Goal: Task Accomplishment & Management: Complete application form

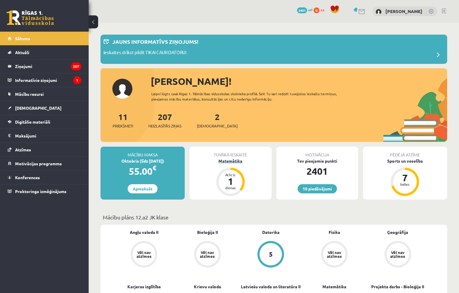
click at [233, 162] on div "Matemātika" at bounding box center [231, 161] width 82 height 6
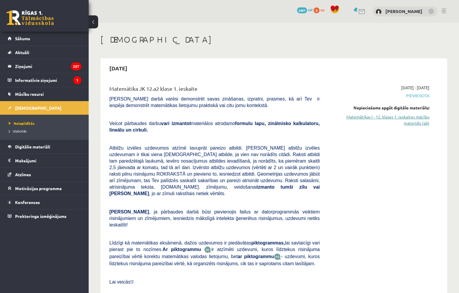
click at [415, 119] on link "Matemātikas I - 12. klases 1. ieskaites mācību materiāls (ab)" at bounding box center [379, 120] width 101 height 12
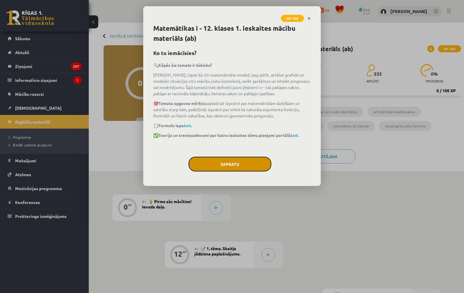
click at [233, 165] on button "Sapratu" at bounding box center [229, 164] width 83 height 15
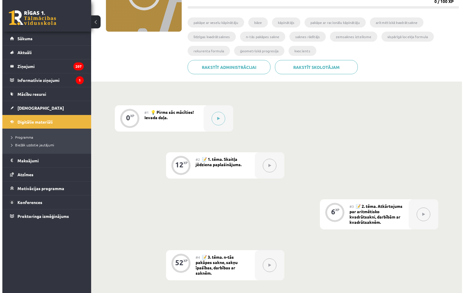
scroll to position [85, 0]
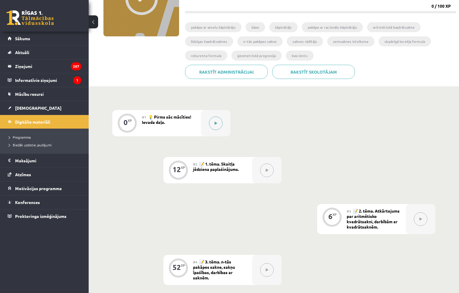
click at [212, 125] on button at bounding box center [216, 124] width 14 height 14
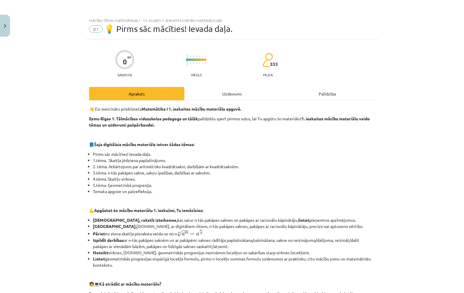
click at [206, 95] on div "Uzdevums" at bounding box center [231, 93] width 95 height 13
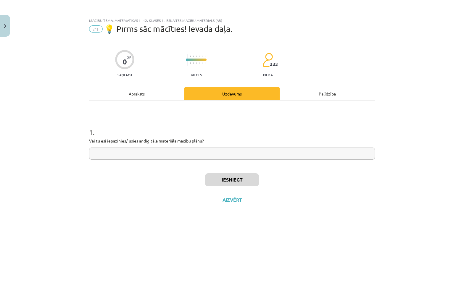
click at [173, 156] on input "text" at bounding box center [232, 154] width 286 height 12
type input "**"
click at [238, 184] on button "Iesniegt" at bounding box center [232, 179] width 54 height 13
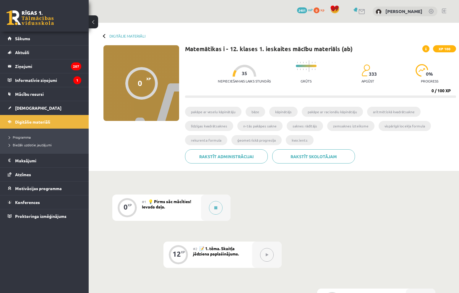
drag, startPoint x: 186, startPoint y: 17, endPoint x: 172, endPoint y: 15, distance: 13.7
click at [182, 17] on div "0 Dāvanas 2401 mP 0 xp [PERSON_NAME]" at bounding box center [274, 11] width 371 height 23
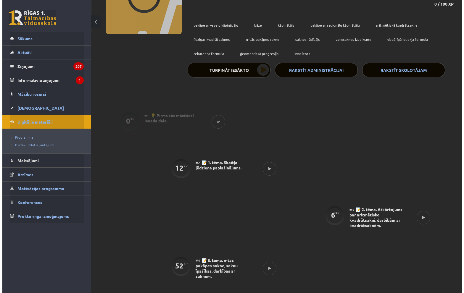
scroll to position [89, 0]
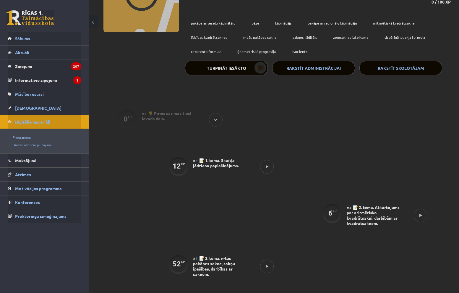
click at [267, 167] on icon at bounding box center [267, 167] width 3 height 4
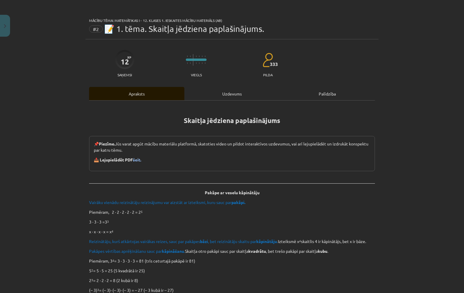
click at [215, 93] on div "Uzdevums" at bounding box center [231, 93] width 95 height 13
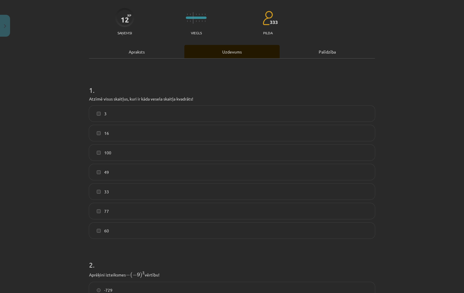
scroll to position [44, 0]
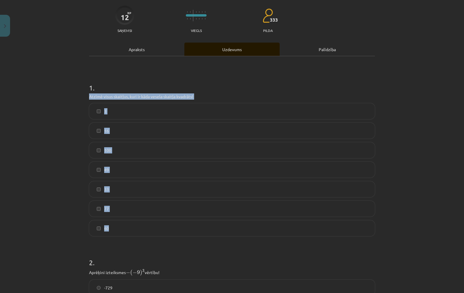
drag, startPoint x: 85, startPoint y: 98, endPoint x: 169, endPoint y: 230, distance: 156.1
click at [169, 230] on div "12 XP Saņemsi Viegls 333 pilda Apraksts Uzdevums Palīdzība 1 . Atzīmē visus ska…" at bounding box center [231, 251] width 293 height 513
copy div "Atzīmē visus skaitļus, kuri ir kāda vesela skaitļa kvadrāts! 3 16 100 49 33 77 …"
click at [103, 127] on label "16" at bounding box center [232, 130] width 285 height 15
click at [104, 156] on label "100" at bounding box center [232, 150] width 285 height 15
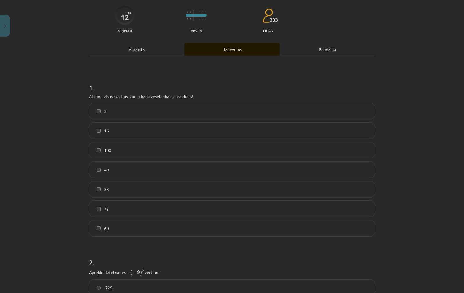
click at [103, 173] on label "49" at bounding box center [232, 169] width 285 height 15
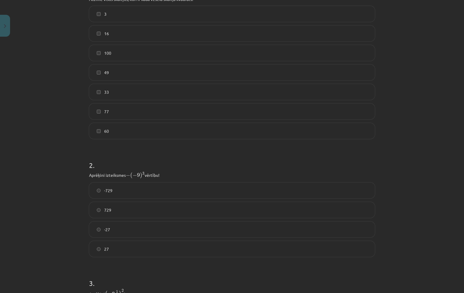
scroll to position [192, 0]
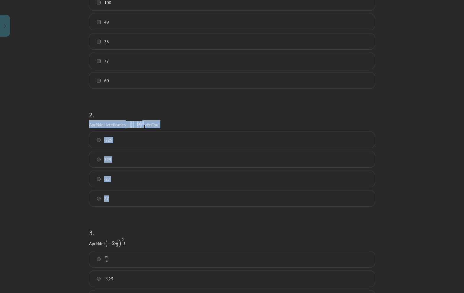
drag, startPoint x: 103, startPoint y: 126, endPoint x: 164, endPoint y: 192, distance: 89.6
click at [164, 192] on div "Mācību tēma: Matemātikas i - 12. klases 1. ieskaites mācību materiāls (ab) #2 📝…" at bounding box center [232, 146] width 464 height 293
copy div "Aprēķini izteiksmes − ( − 9 ) 3 − ( − 9 ) 3 vērtību! -729 729 -27 27"
click at [112, 157] on label "729" at bounding box center [232, 159] width 285 height 15
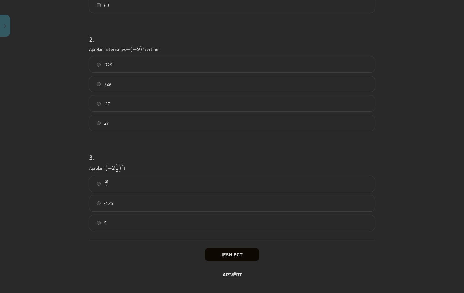
scroll to position [274, 0]
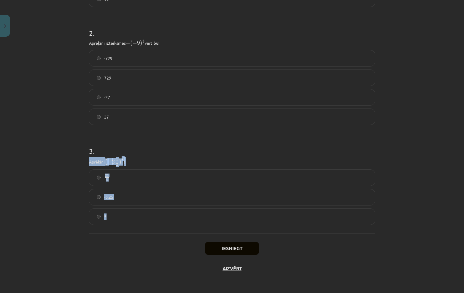
drag, startPoint x: 88, startPoint y: 159, endPoint x: 136, endPoint y: 209, distance: 69.5
click at [136, 209] on div "12 XP Saņemsi Viegls 333 pilda Apraksts Uzdevums Palīdzība 1 . Atzīmē visus ska…" at bounding box center [231, 21] width 293 height 513
copy div "Aprēķini ( − 2 1 2 ) 2 ( − 2 1 2 ) 2 ! 25 4 25 4 -6,25 5"
click at [112, 180] on label "25 4 25 4" at bounding box center [232, 177] width 285 height 15
click at [225, 252] on button "Iesniegt" at bounding box center [232, 248] width 54 height 13
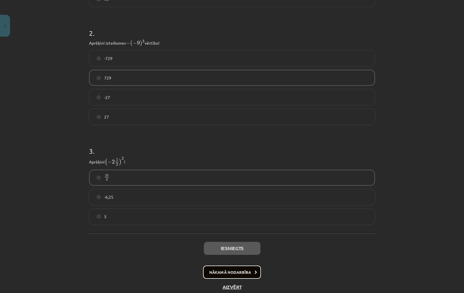
click at [224, 271] on button "Nākamā nodarbība" at bounding box center [232, 273] width 58 height 14
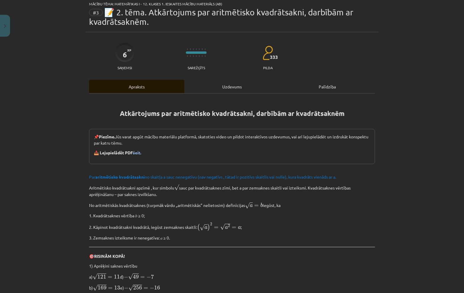
scroll to position [15, 0]
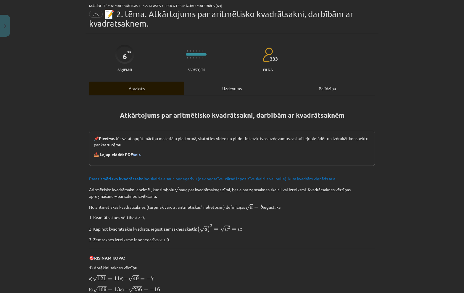
click at [209, 88] on div "Uzdevums" at bounding box center [231, 88] width 95 height 13
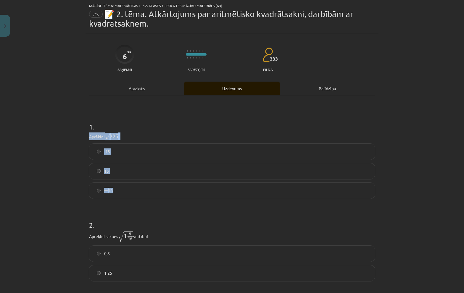
drag, startPoint x: 109, startPoint y: 141, endPoint x: 126, endPoint y: 184, distance: 45.8
click at [126, 184] on div "6 XP Saņemsi Sarežģīts 333 pilda Apraksts Uzdevums Palīdzība 1 . Aprēķini √ 225…" at bounding box center [231, 184] width 293 height 301
copy div "Aprēķini √ 225 225 ! -15 15 ± 15"
click at [122, 165] on label "15" at bounding box center [232, 171] width 285 height 15
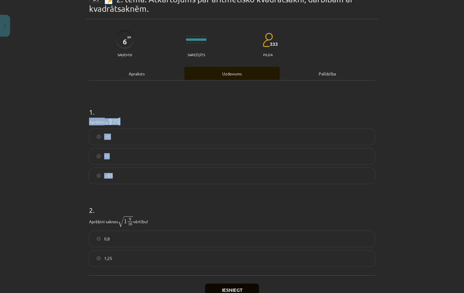
scroll to position [71, 0]
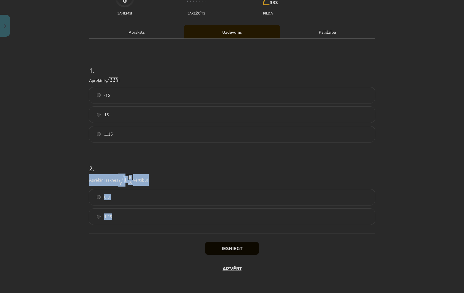
drag, startPoint x: 86, startPoint y: 179, endPoint x: 143, endPoint y: 215, distance: 67.4
click at [143, 215] on div "6 XP Saņemsi Sarežģīts 333 pilda Apraksts Uzdevums Palīdzība 1 . Aprēķini √ 225…" at bounding box center [231, 128] width 293 height 301
copy div "Aprēķini saknes √ 1 9 16 1 9 16 vērtību! 0,8 1,25"
click at [108, 91] on label "-15" at bounding box center [232, 95] width 285 height 15
click at [109, 218] on span "1,25" at bounding box center [108, 217] width 8 height 6
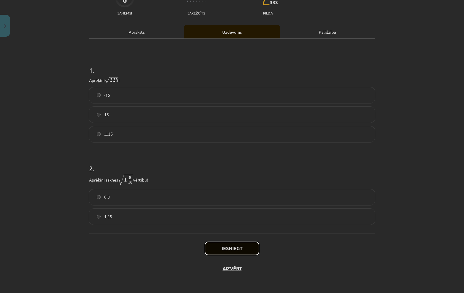
click at [222, 248] on button "Iesniegt" at bounding box center [232, 248] width 54 height 13
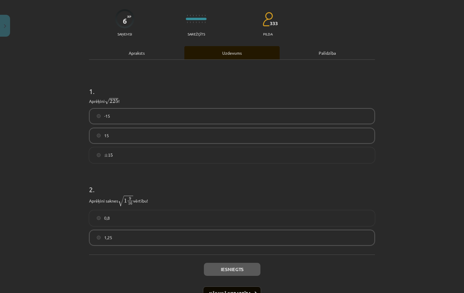
scroll to position [0, 0]
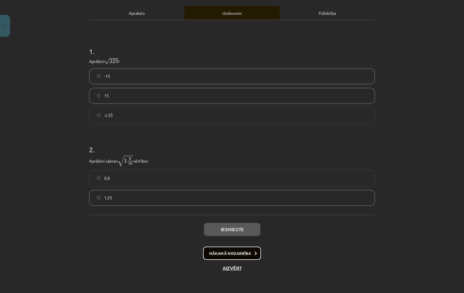
click at [234, 256] on button "Nākamā nodarbība" at bounding box center [232, 254] width 58 height 14
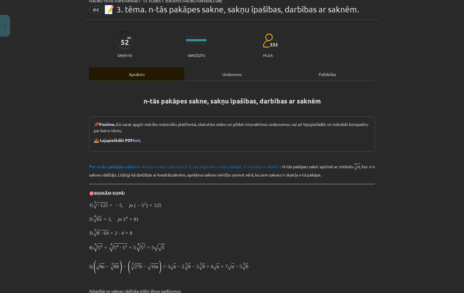
scroll to position [15, 0]
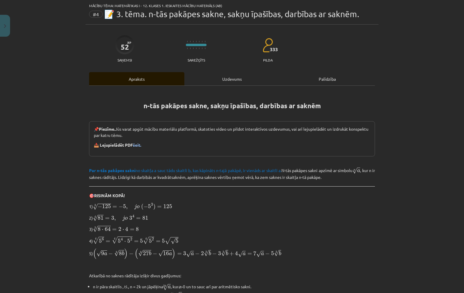
click at [201, 79] on div "Uzdevums" at bounding box center [231, 78] width 95 height 13
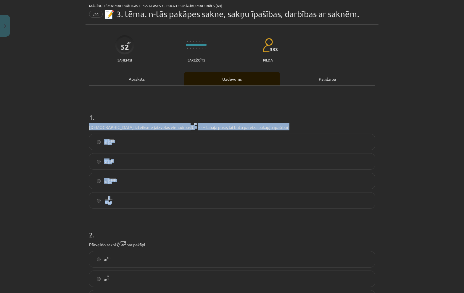
drag, startPoint x: 80, startPoint y: 128, endPoint x: 183, endPoint y: 203, distance: 128.0
click at [183, 203] on div "Mācību tēma: Matemātikas i - 12. klases 1. ieskaites mācību materiāls (ab) #4 📝…" at bounding box center [232, 146] width 464 height 293
copy div "Kura izteiksme jāizvēlas vienādības a m n a m n = ⋯ labajā pusē, lai būtu parei…"
click at [114, 148] on label "n √ a m a m n" at bounding box center [232, 142] width 285 height 15
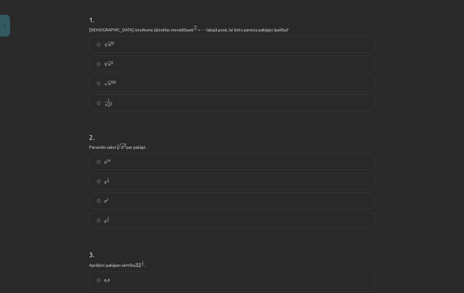
scroll to position [133, 0]
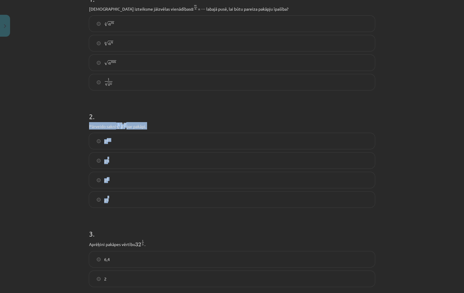
drag, startPoint x: 83, startPoint y: 123, endPoint x: 150, endPoint y: 197, distance: 99.9
click at [150, 197] on div "Mācību tēma: Matemātikas i - 12. klases 1. ieskaites mācību materiāls (ab) #4 📝…" at bounding box center [232, 146] width 464 height 293
copy div "Pārveido sakni 5 √ x 2 x 2 5 par pakāpi. x 10 x 10 x 5 2 x 5 2 x 7 x 7 x 2 5"
click at [112, 156] on label "x 5 2 x 5 2" at bounding box center [232, 160] width 285 height 15
click at [125, 199] on label "x 2 5 x 2 5" at bounding box center [232, 199] width 285 height 15
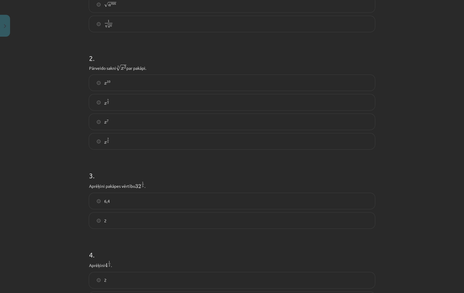
scroll to position [222, 0]
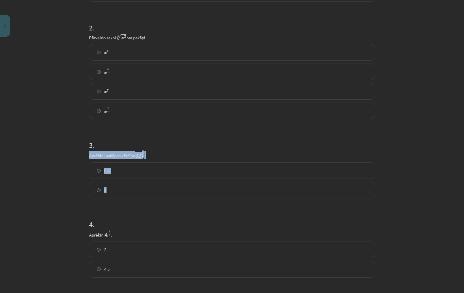
drag, startPoint x: 83, startPoint y: 158, endPoint x: 123, endPoint y: 193, distance: 53.4
copy div "Aprēķini pakāpes vērtību 32 1 5 32 1 5 . 6,4 2"
click at [106, 191] on label "2" at bounding box center [232, 190] width 285 height 15
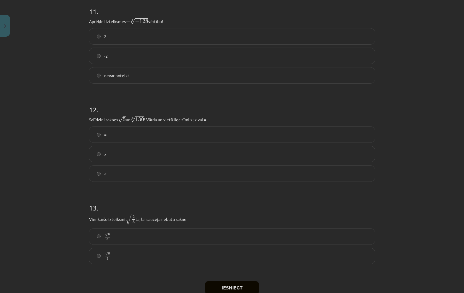
scroll to position [1246, 0]
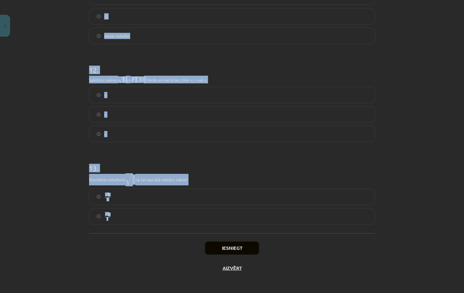
drag, startPoint x: 82, startPoint y: 117, endPoint x: 189, endPoint y: 214, distance: 144.1
click at [189, 214] on div "Mācību tēma: Matemātikas i - 12. klases 1. ieskaites mācību materiāls (ab) #4 📝…" at bounding box center [232, 146] width 464 height 293
copy form "Aprēķini 4 1 2 4 1 2 . 2 4,5 5 . Aprēķini 4 3 2 4 3 2 . 5,4 2 8 6 . Pārveido pa…"
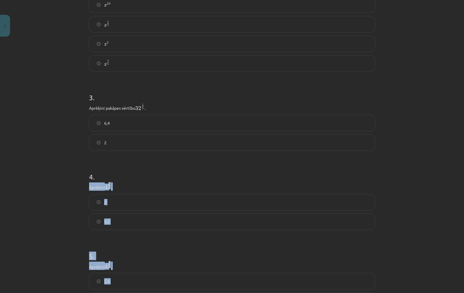
scroll to position [299, 0]
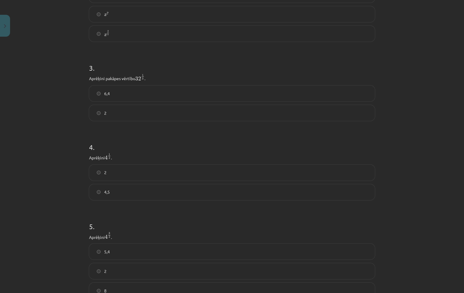
click at [32, 130] on div "Mācību tēma: Matemātikas i - 12. klases 1. ieskaites mācību materiāls (ab) #4 📝…" at bounding box center [232, 146] width 464 height 293
click at [110, 175] on label "2" at bounding box center [232, 172] width 285 height 15
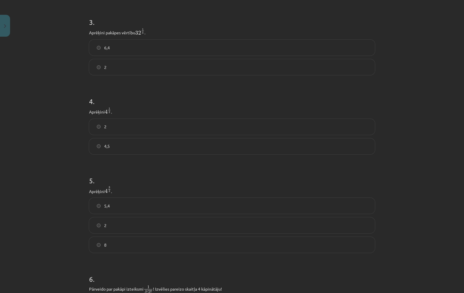
scroll to position [417, 0]
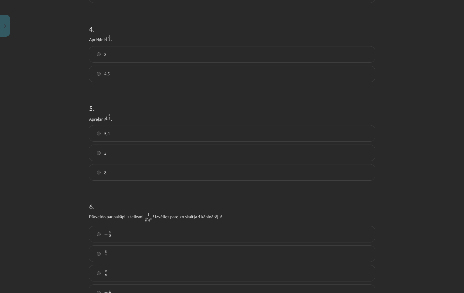
click at [104, 173] on span "8" at bounding box center [105, 173] width 2 height 6
click at [107, 154] on label "2" at bounding box center [232, 153] width 285 height 15
click at [111, 48] on label "2" at bounding box center [232, 54] width 285 height 15
drag, startPoint x: 101, startPoint y: 172, endPoint x: 96, endPoint y: 143, distance: 30.2
click at [101, 172] on label "8" at bounding box center [232, 172] width 285 height 15
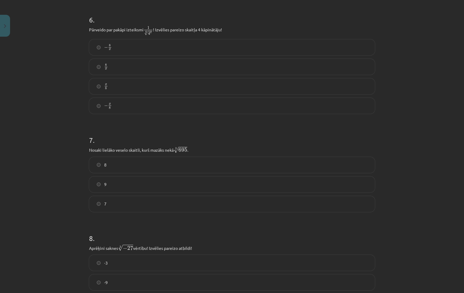
scroll to position [624, 0]
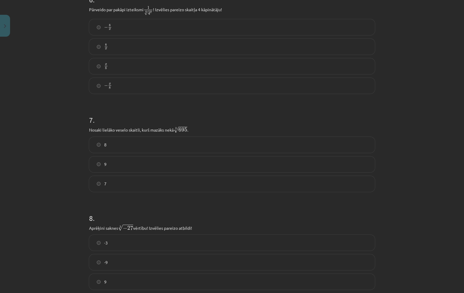
click at [120, 43] on label "8 x 8 x" at bounding box center [232, 46] width 285 height 15
click at [112, 68] on label "x 8 x 8" at bounding box center [232, 66] width 285 height 15
click at [118, 69] on label "x 8 x 8" at bounding box center [232, 66] width 285 height 15
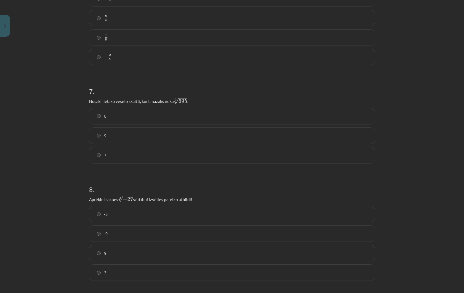
scroll to position [654, 0]
click at [107, 118] on label "8" at bounding box center [232, 115] width 285 height 15
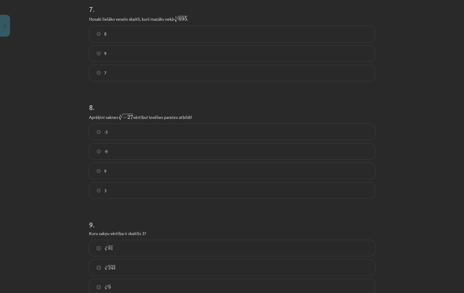
scroll to position [743, 0]
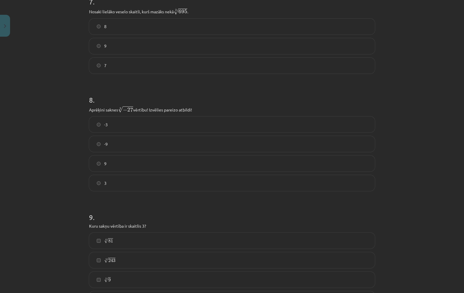
click at [105, 127] on span "-3" at bounding box center [106, 125] width 4 height 6
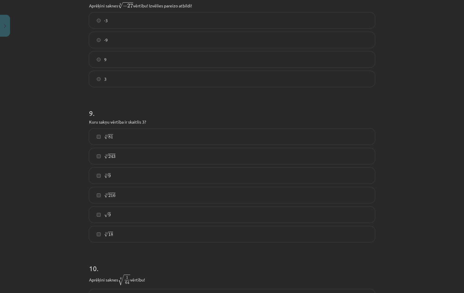
scroll to position [861, 0]
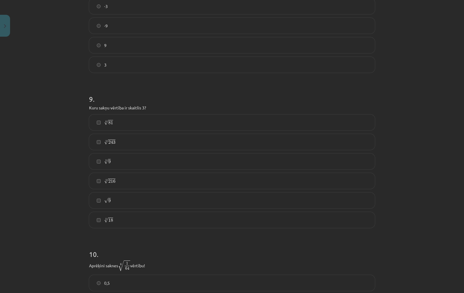
click at [114, 122] on label "4 √ 81 81 4" at bounding box center [232, 122] width 285 height 15
click at [109, 144] on span "243" at bounding box center [111, 143] width 7 height 4
click at [108, 166] on label "3 √ 9 9 3" at bounding box center [232, 161] width 285 height 15
click at [114, 200] on label "√ 9 9" at bounding box center [232, 200] width 285 height 15
click at [111, 158] on label "3 √ 9 9 3" at bounding box center [232, 161] width 285 height 15
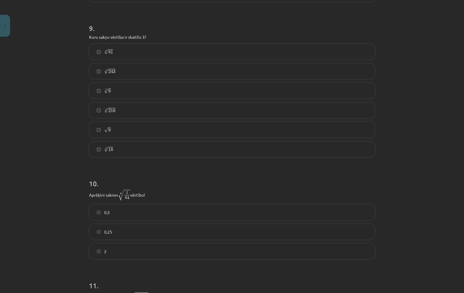
scroll to position [979, 0]
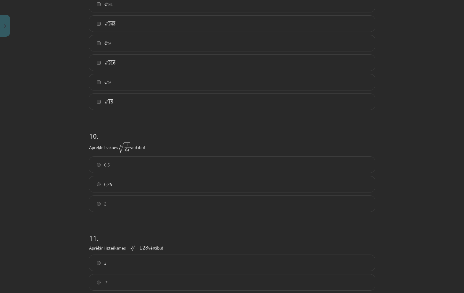
click at [109, 167] on label "0,5" at bounding box center [232, 164] width 285 height 15
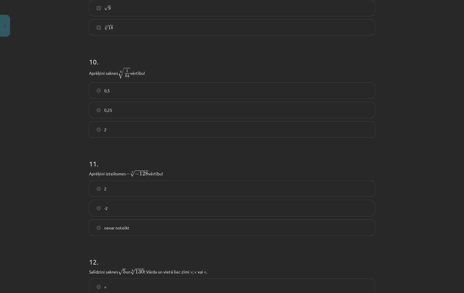
scroll to position [1068, 0]
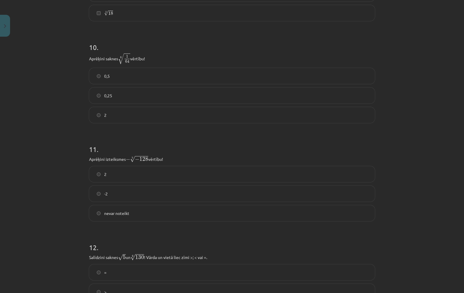
click at [119, 191] on label "-2" at bounding box center [232, 193] width 285 height 15
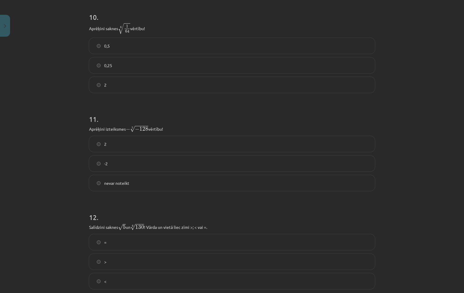
scroll to position [1216, 0]
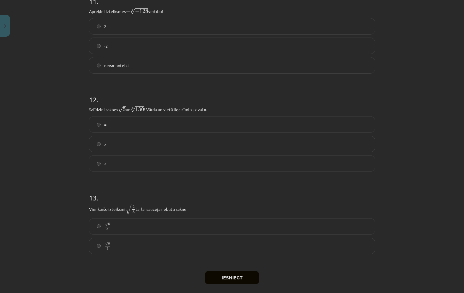
click at [109, 144] on label ">" at bounding box center [232, 144] width 285 height 15
click at [108, 246] on span "√ 2 3" at bounding box center [107, 246] width 7 height 8
click at [230, 279] on button "Iesniegt" at bounding box center [232, 277] width 54 height 13
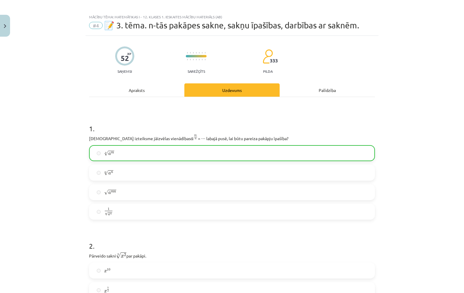
scroll to position [0, 0]
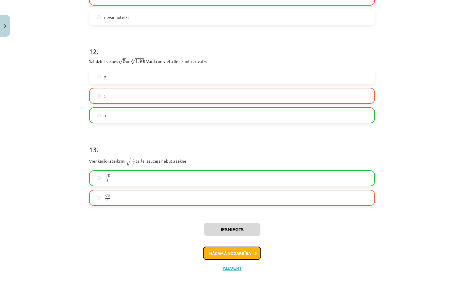
click at [237, 255] on button "Nākamā nodarbība" at bounding box center [232, 254] width 58 height 14
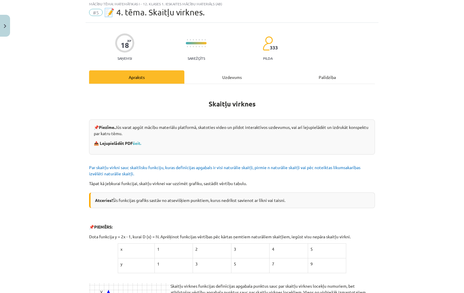
scroll to position [15, 0]
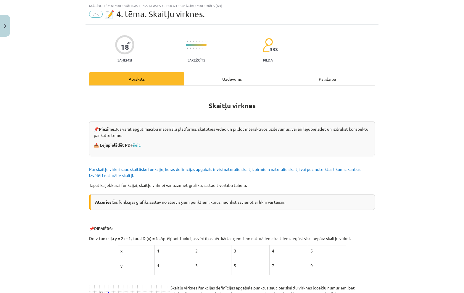
click at [228, 76] on div "Uzdevums" at bounding box center [231, 78] width 95 height 13
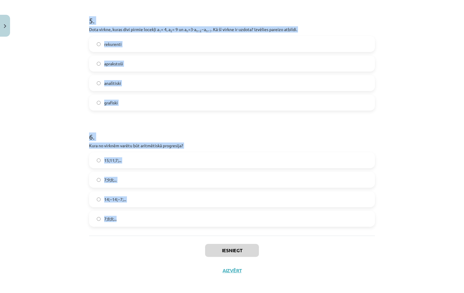
scroll to position [581, 0]
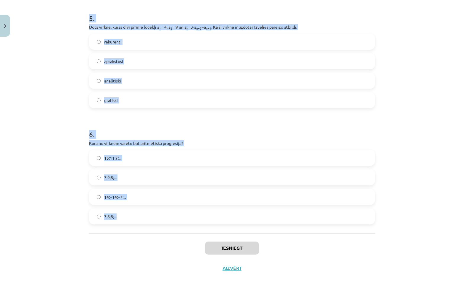
drag, startPoint x: 83, startPoint y: 125, endPoint x: 184, endPoint y: 228, distance: 144.8
click at [184, 228] on div "Mācību tēma: Matemātikas i - 12. klases 1. ieskaites mācību materiāls (ab) #5 📝…" at bounding box center [232, 146] width 464 height 293
copy form "Skaitļu virkne -7; -4; -1; 2; 5; ... ir Dilstoša Konstanta Ne augoša, ne dilsto…"
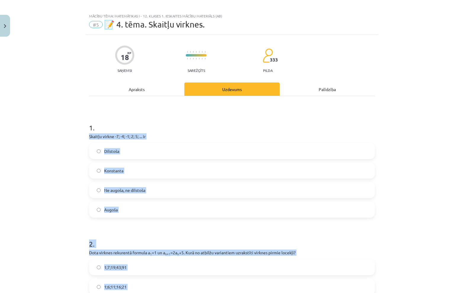
scroll to position [0, 0]
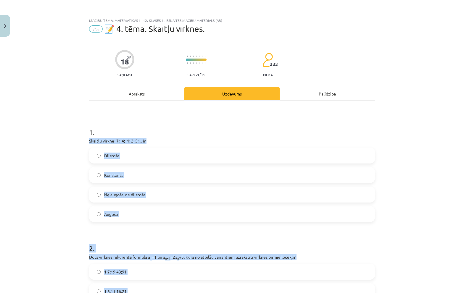
click at [32, 167] on div "Mācību tēma: Matemātikas i - 12. klases 1. ieskaites mācību materiāls (ab) #5 📝…" at bounding box center [232, 146] width 464 height 293
click at [90, 201] on label "Ne augoša, ne dilstoša" at bounding box center [232, 194] width 285 height 15
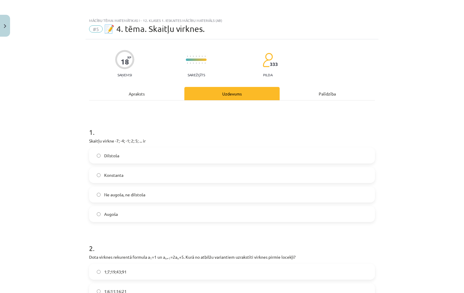
click at [112, 214] on span "Augoša" at bounding box center [111, 214] width 14 height 6
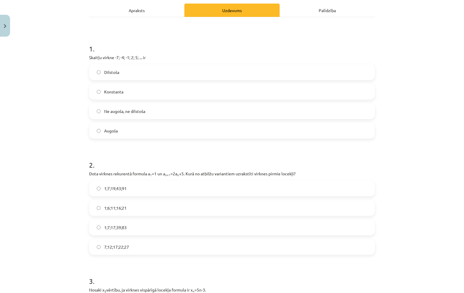
scroll to position [148, 0]
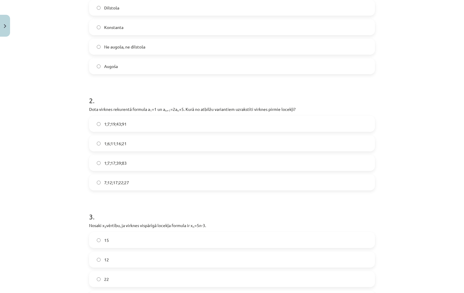
click at [120, 128] on label "1;7;19;43;91" at bounding box center [232, 124] width 285 height 15
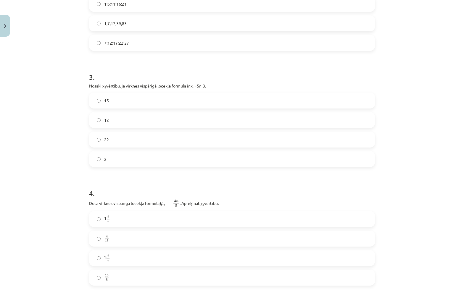
scroll to position [296, 0]
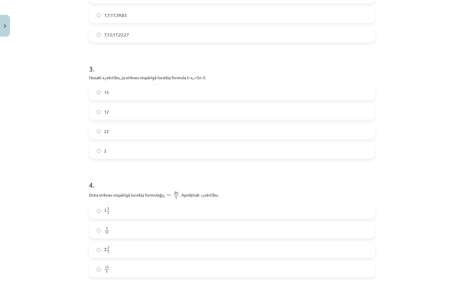
click at [111, 110] on label "12" at bounding box center [232, 111] width 285 height 15
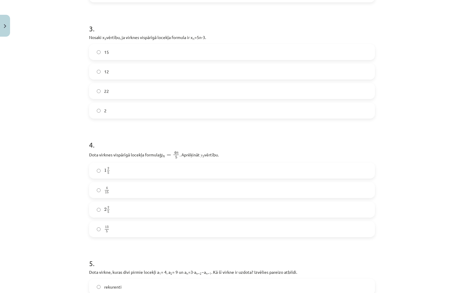
scroll to position [355, 0]
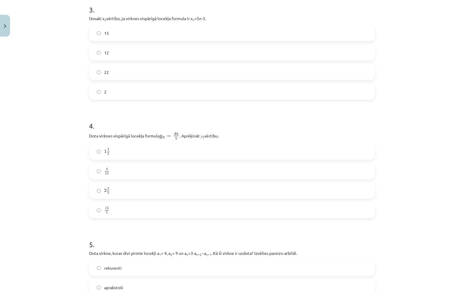
click at [114, 191] on label "2 2 5 2 2 5" at bounding box center [232, 190] width 285 height 15
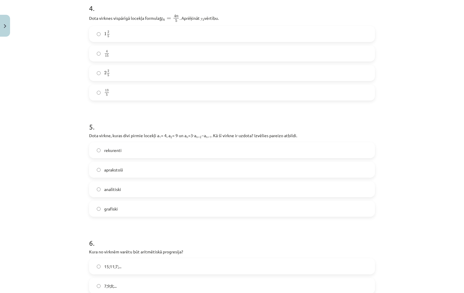
scroll to position [473, 0]
click at [116, 153] on span "rekurenti" at bounding box center [112, 150] width 17 height 6
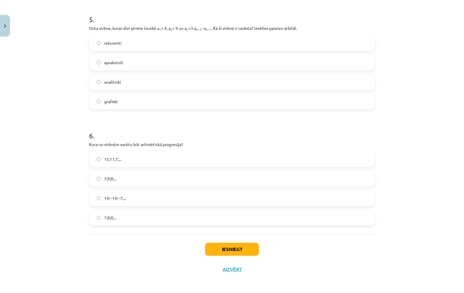
scroll to position [581, 0]
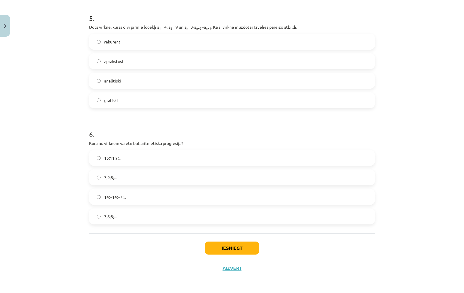
click at [122, 158] on label "15;11;7;..." at bounding box center [232, 158] width 285 height 15
click at [232, 246] on button "Iesniegt" at bounding box center [232, 248] width 54 height 13
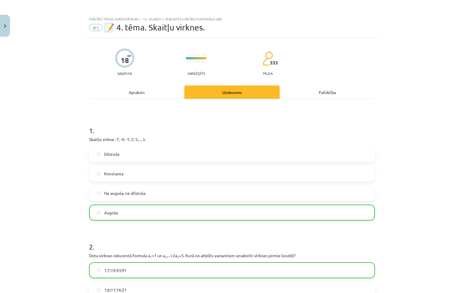
scroll to position [0, 0]
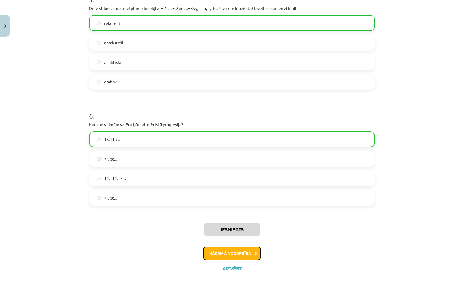
click at [222, 251] on button "Nākamā nodarbība" at bounding box center [232, 254] width 58 height 14
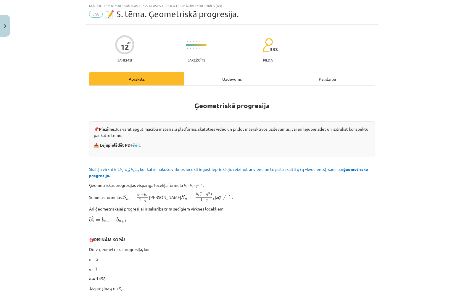
click at [214, 78] on div "Uzdevums" at bounding box center [231, 78] width 95 height 13
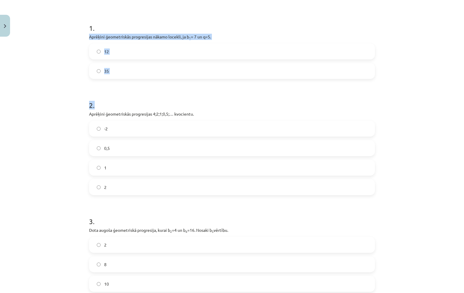
drag, startPoint x: 85, startPoint y: 64, endPoint x: 0, endPoint y: 127, distance: 106.2
click at [115, 113] on div "12 XP Saņemsi Sarežģīts 333 pilda Apraksts Uzdevums Palīdzība 1 . Aprēķini ģeom…" at bounding box center [231, 150] width 293 height 430
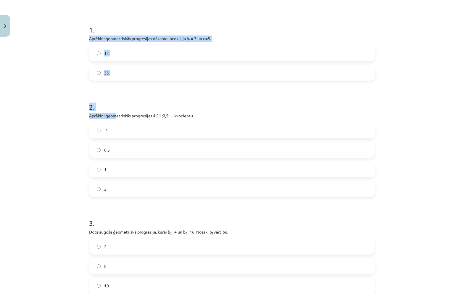
click at [93, 50] on label "12" at bounding box center [232, 53] width 285 height 15
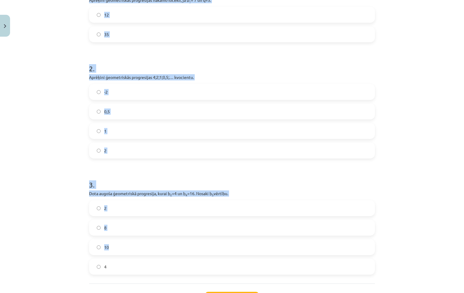
scroll to position [191, 0]
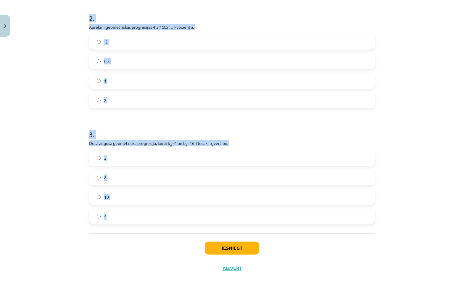
drag, startPoint x: 76, startPoint y: 23, endPoint x: 225, endPoint y: 209, distance: 238.0
click at [225, 209] on div "Mācību tēma: Matemātikas i - 12. klases 1. ieskaites mācību materiāls (ab) #6 📝…" at bounding box center [232, 146] width 464 height 293
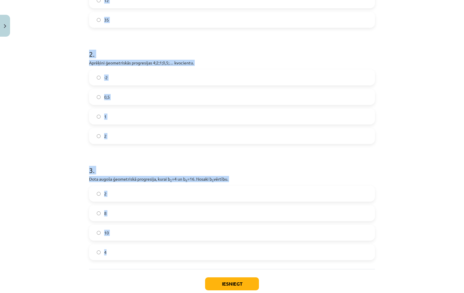
scroll to position [14, 0]
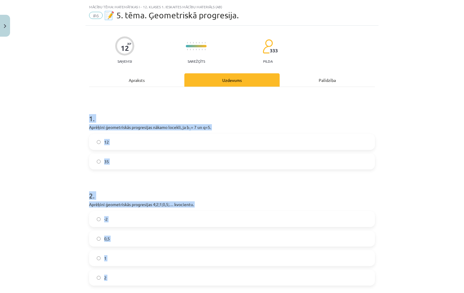
click at [46, 91] on div "Mācību tēma: Matemātikas i - 12. klases 1. ieskaites mācību materiāls (ab) #6 📝…" at bounding box center [232, 146] width 464 height 293
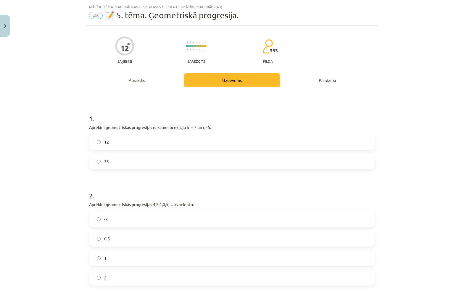
click at [98, 166] on label "35" at bounding box center [232, 161] width 285 height 15
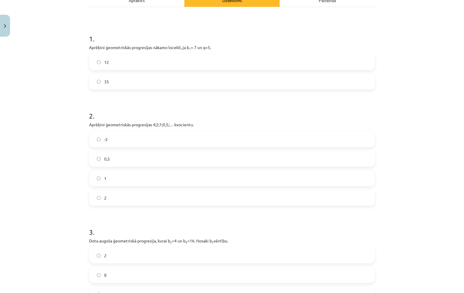
scroll to position [102, 0]
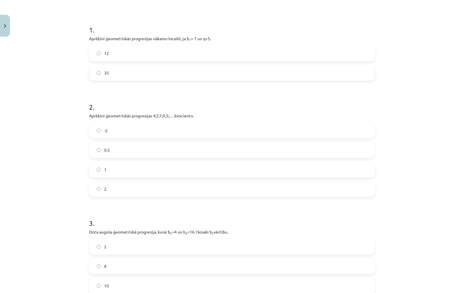
click at [106, 145] on label "0,5" at bounding box center [232, 150] width 285 height 15
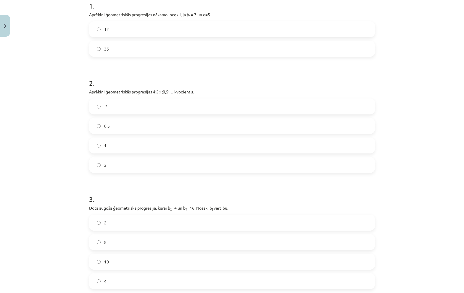
scroll to position [191, 0]
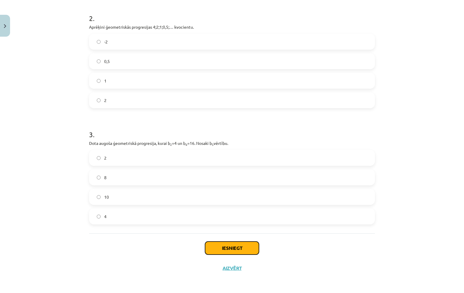
drag, startPoint x: 228, startPoint y: 250, endPoint x: 44, endPoint y: 135, distance: 217.2
click at [228, 250] on button "Iesniegt" at bounding box center [232, 248] width 54 height 13
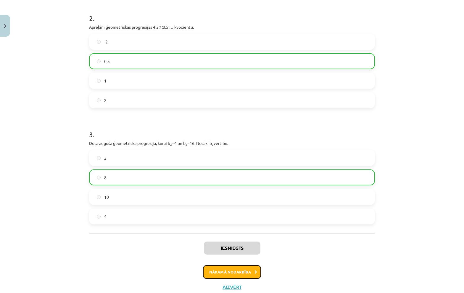
click at [222, 271] on button "Nākamā nodarbība" at bounding box center [232, 272] width 58 height 14
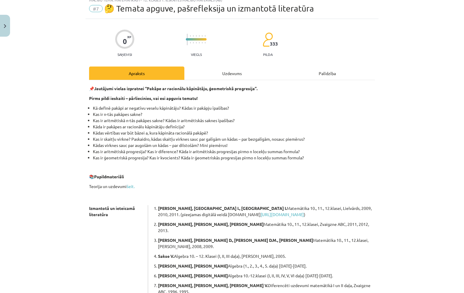
scroll to position [15, 0]
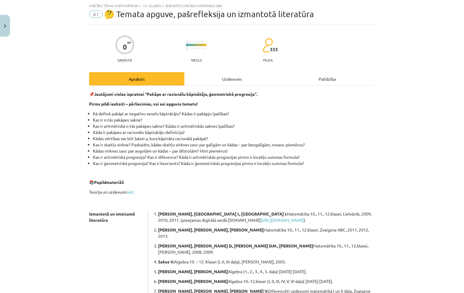
drag, startPoint x: 207, startPoint y: 82, endPoint x: 204, endPoint y: 82, distance: 3.3
click at [208, 82] on div "Uzdevums" at bounding box center [231, 78] width 95 height 13
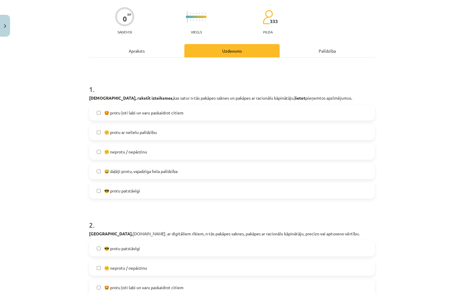
scroll to position [44, 0]
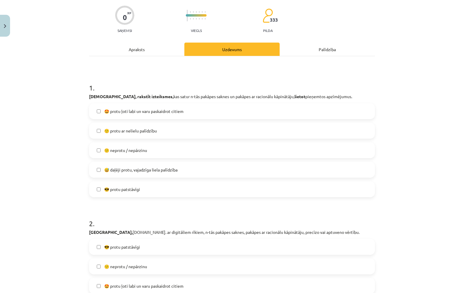
click at [123, 135] on label "🙂 protu ar nelielu palīdzību" at bounding box center [232, 130] width 285 height 15
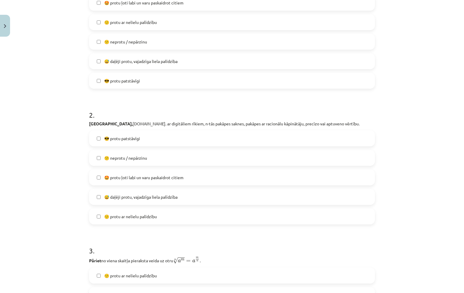
scroll to position [163, 0]
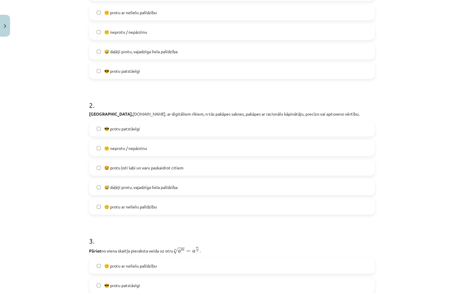
click at [124, 133] on label "😎 protu patstāvīgi" at bounding box center [232, 128] width 285 height 15
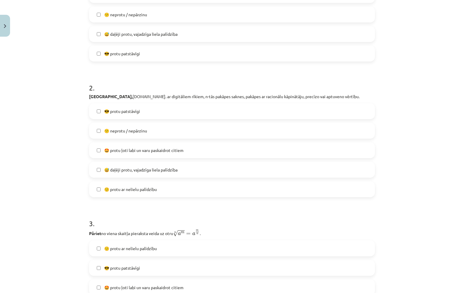
scroll to position [222, 0]
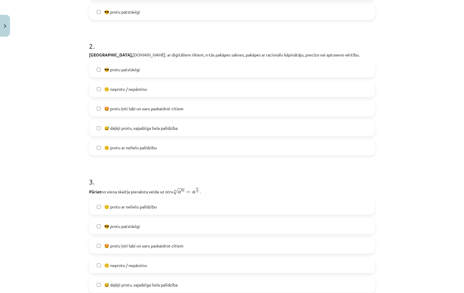
click at [129, 109] on span "🤩 protu ļoti labi un varu paskaidrot citiem" at bounding box center [143, 109] width 79 height 6
click at [139, 147] on span "🙂 protu ar nelielu palīdzību" at bounding box center [130, 148] width 53 height 6
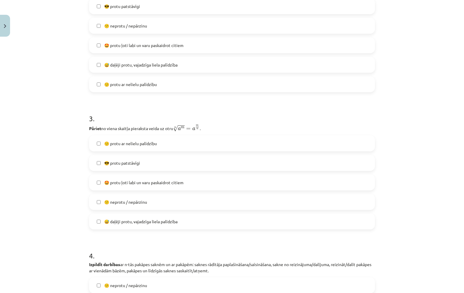
scroll to position [311, 0]
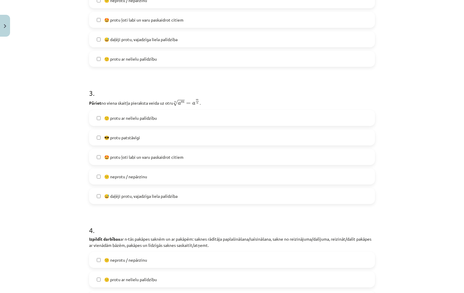
click at [132, 140] on span "😎 protu patstāvīgi" at bounding box center [122, 138] width 36 height 6
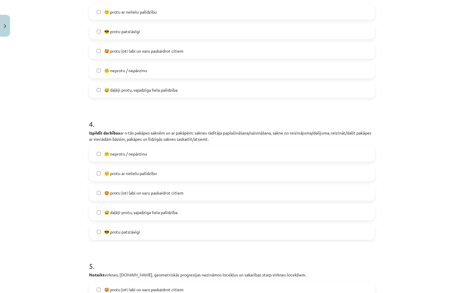
scroll to position [459, 0]
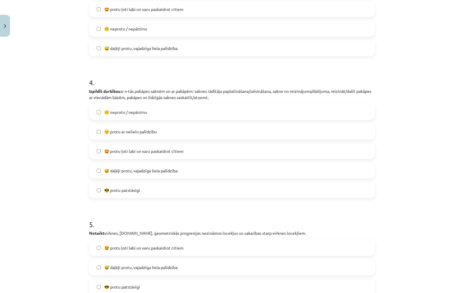
click at [133, 130] on span "🙂 protu ar nelielu palīdzību" at bounding box center [130, 132] width 53 height 6
click at [131, 133] on span "🙂 protu ar nelielu palīdzību" at bounding box center [130, 132] width 53 height 6
click at [135, 150] on span "🤩 protu ļoti labi un varu paskaidrot citiem" at bounding box center [143, 151] width 79 height 6
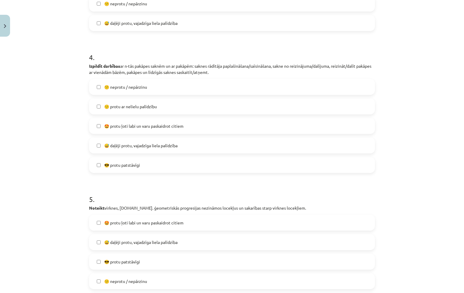
scroll to position [577, 0]
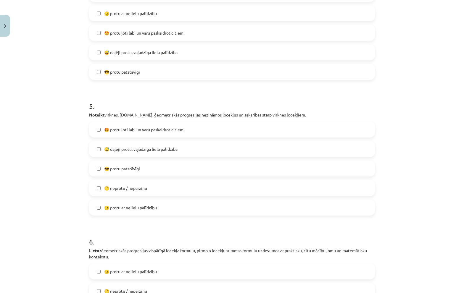
click at [128, 166] on span "😎 protu patstāvīgi" at bounding box center [122, 169] width 36 height 6
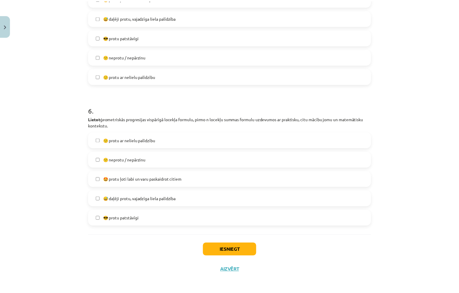
scroll to position [710, 0]
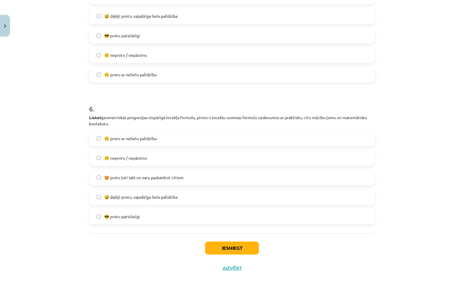
click at [122, 142] on label "🙂 protu ar nelielu palīdzību" at bounding box center [232, 138] width 285 height 15
click at [219, 245] on button "Iesniegt" at bounding box center [232, 248] width 54 height 13
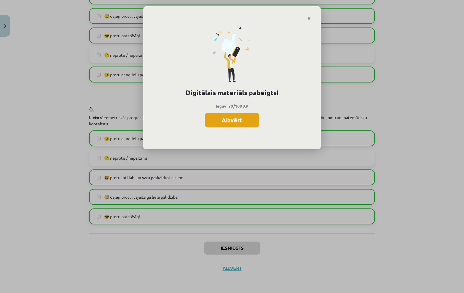
click at [238, 122] on button "Aizvērt" at bounding box center [232, 120] width 54 height 15
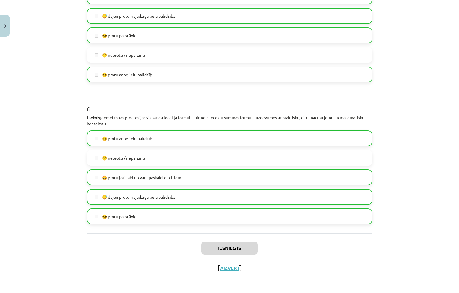
click at [230, 269] on button "Aizvērt" at bounding box center [230, 268] width 22 height 6
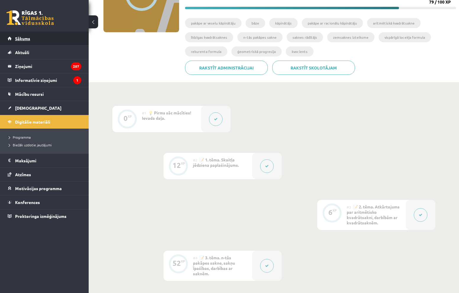
click at [24, 41] on link "Sākums" at bounding box center [45, 39] width 74 height 14
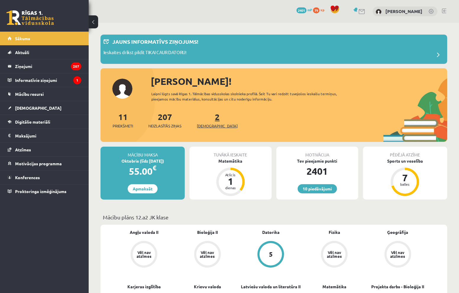
click at [214, 125] on span "[DEMOGRAPHIC_DATA]" at bounding box center [217, 126] width 41 height 6
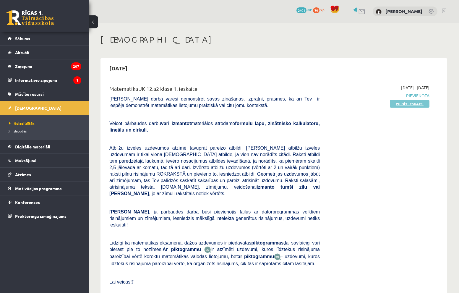
click at [406, 106] on link "Pildīt ieskaiti" at bounding box center [410, 104] width 40 height 8
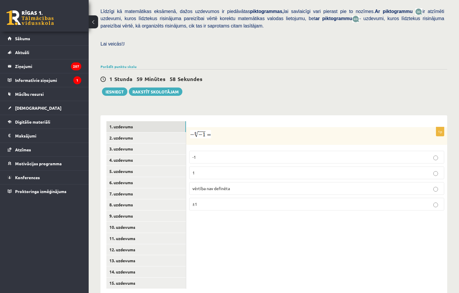
scroll to position [149, 0]
click at [229, 201] on p "±1" at bounding box center [317, 204] width 249 height 6
click at [137, 132] on link "2. uzdevums" at bounding box center [146, 137] width 80 height 11
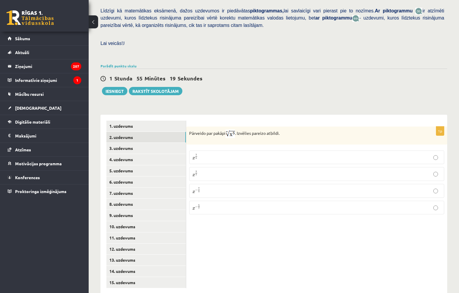
click at [197, 157] on span "5" at bounding box center [196, 158] width 1 height 2
drag, startPoint x: 204, startPoint y: 141, endPoint x: 189, endPoint y: 148, distance: 16.2
click at [189, 148] on div "1p Pārveido par pakāpi . Izvēlies pareizo atbildi. x 7 5 x 7 5 x 5 7 x 5 7 x − …" at bounding box center [316, 173] width 261 height 93
click at [269, 92] on div "Matemātika JK 12.a2 klase 1. ieskaite , Laura Repina (12.a2 JK klase) Pārbaudes…" at bounding box center [274, 90] width 371 height 432
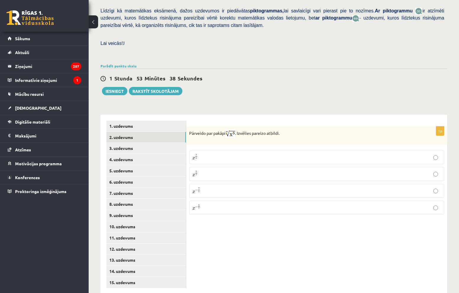
click at [203, 170] on p "x 5 7 x 5 7" at bounding box center [317, 173] width 249 height 7
click at [133, 143] on link "3. uzdevums" at bounding box center [146, 148] width 80 height 11
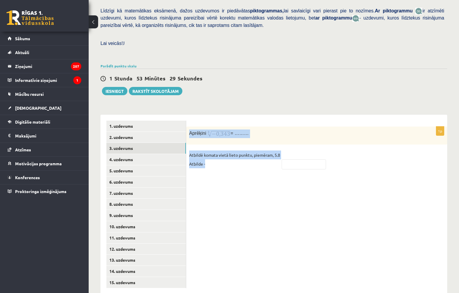
drag, startPoint x: 189, startPoint y: 121, endPoint x: 286, endPoint y: 152, distance: 101.7
click at [286, 153] on div "1p Aprēķini = ……… Atbildē komata vietā lieto punktu, piemēram, 5.8 Atbilde -" at bounding box center [316, 151] width 261 height 48
copy div "Aprēķini = ……… Atbildē komata vietā lieto punktu, piemēram, 5.8 Atbilde -"
click at [230, 109] on div "**********" at bounding box center [274, 201] width 347 height 185
click at [226, 109] on div "**********" at bounding box center [274, 201] width 347 height 185
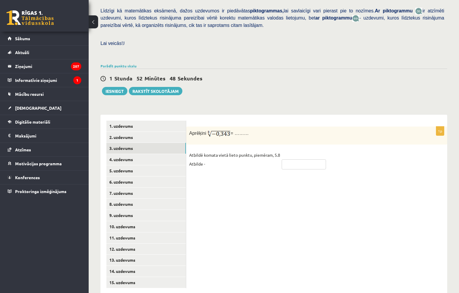
click at [289, 159] on input "text" at bounding box center [304, 164] width 44 height 10
type input "****"
click at [132, 154] on link "4. uzdevums" at bounding box center [146, 159] width 80 height 11
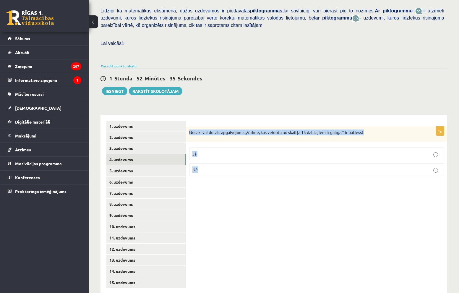
drag, startPoint x: 189, startPoint y: 119, endPoint x: 213, endPoint y: 166, distance: 53.1
click at [214, 167] on div "1p Nosaki vai dotais apgalvojums „Virkne, kas veidota no skaitļa 15 dalītājiem …" at bounding box center [316, 154] width 261 height 54
copy div "Nosaki vai dotais apgalvojums „Virkne, kas veidota no skaitļa 15 dalītājiem ir …"
click at [226, 148] on label "Jā" at bounding box center [316, 154] width 255 height 13
click at [224, 151] on p "Jā" at bounding box center [317, 154] width 249 height 6
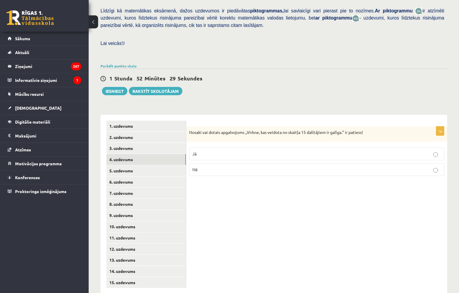
click at [223, 151] on p "Jā" at bounding box center [317, 154] width 249 height 6
drag, startPoint x: 114, startPoint y: 162, endPoint x: 123, endPoint y: 158, distance: 9.9
click at [114, 165] on link "5. uzdevums" at bounding box center [146, 170] width 80 height 11
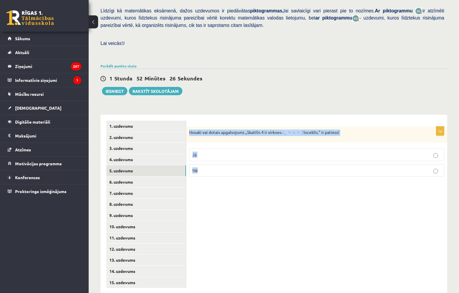
drag, startPoint x: 189, startPoint y: 121, endPoint x: 243, endPoint y: 158, distance: 66.1
click at [243, 158] on div "1p Nosaki vai dotais apgalvojums „Skaitlis 4 ir virknes loceklis.” ir patiess! …" at bounding box center [316, 154] width 261 height 55
copy div "Nosaki vai dotais apgalvojums „Skaitlis 4 ir virknes loceklis.” ir patiess! Jā …"
click at [207, 152] on p "Jā" at bounding box center [317, 155] width 249 height 6
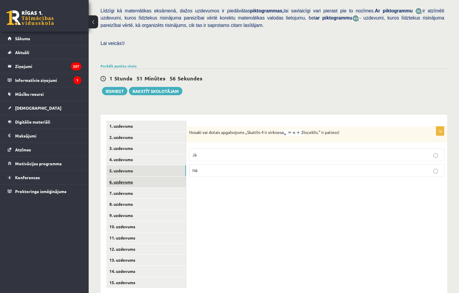
click at [128, 177] on link "6. uzdevums" at bounding box center [146, 182] width 80 height 11
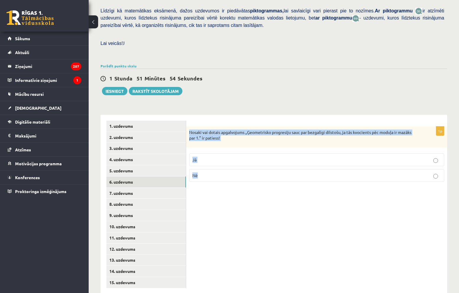
drag, startPoint x: 188, startPoint y: 119, endPoint x: 219, endPoint y: 160, distance: 51.3
click at [219, 160] on div "1p Nosaki vai dotais apgalvojums „Ģeometrisko progresiju sauc par bezgalīgi dil…" at bounding box center [316, 157] width 261 height 60
copy div "Nosaki vai dotais apgalvojums „Ģeometrisko progresiju sauc par bezgalīgi dilsto…"
click at [202, 157] on p "Jā" at bounding box center [317, 160] width 249 height 6
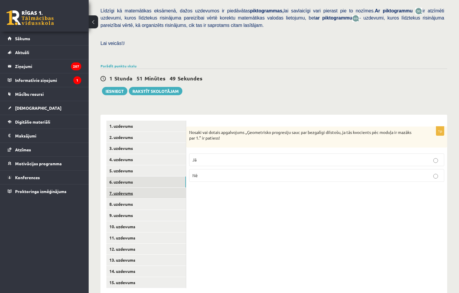
click at [149, 188] on link "7. uzdevums" at bounding box center [146, 193] width 80 height 11
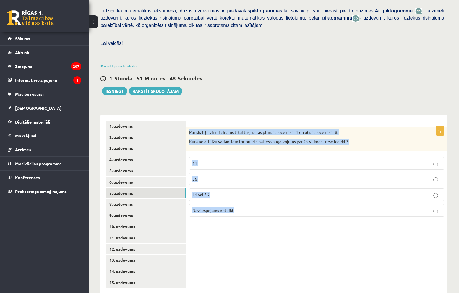
drag, startPoint x: 190, startPoint y: 120, endPoint x: 245, endPoint y: 212, distance: 107.4
click at [245, 212] on div "1p Par skaitļu virkni zināms tikai tas, ka tās pirmais loceklis ir 1 un otrais …" at bounding box center [316, 205] width 261 height 180
copy div "Par skaitļu virkni zināms tikai tas, ka tās pirmais loceklis ir 1 un otrais loc…"
click at [208, 208] on span "Nav iespējams noteikt" at bounding box center [213, 210] width 41 height 5
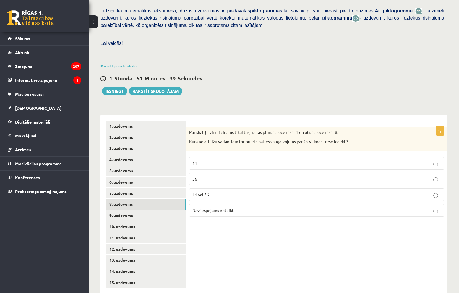
click at [144, 199] on link "8. uzdevums" at bounding box center [146, 204] width 80 height 11
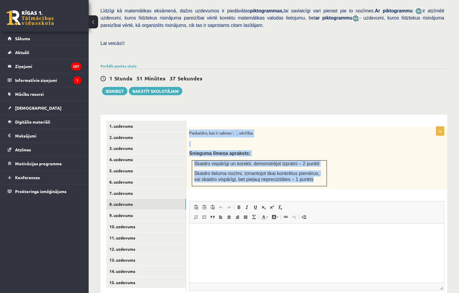
scroll to position [0, 0]
drag, startPoint x: 202, startPoint y: 124, endPoint x: 322, endPoint y: 113, distance: 121.2
click at [322, 121] on form "2p Paskaidro, kas ir saknes vērtība. Snieguma līmeņa apraksts: Skaidro vispārīg…" at bounding box center [316, 223] width 249 height 204
copy p "Paskaidro, kas ir saknes vērtība."
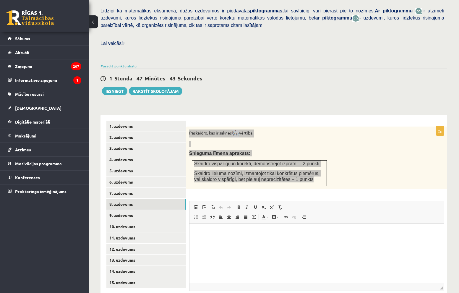
click at [209, 241] on html at bounding box center [317, 232] width 255 height 18
paste body "Rich Text Editor, wiswyg-editor-user-answer-47025031123340"
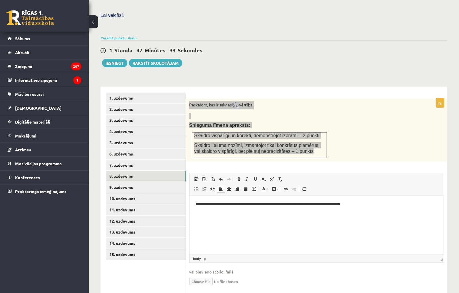
scroll to position [178, 0]
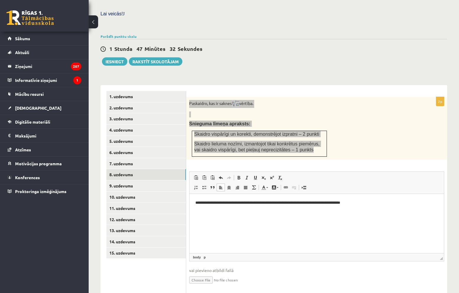
click at [246, 202] on p "**********" at bounding box center [317, 203] width 243 height 6
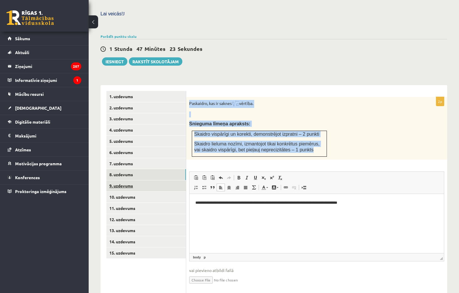
click at [137, 180] on link "9. uzdevums" at bounding box center [146, 185] width 80 height 11
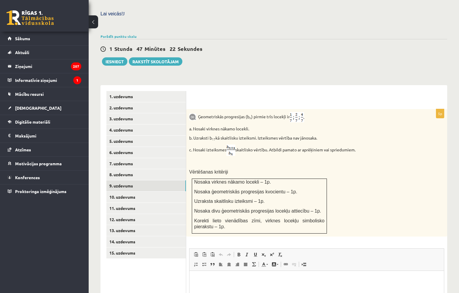
scroll to position [0, 0]
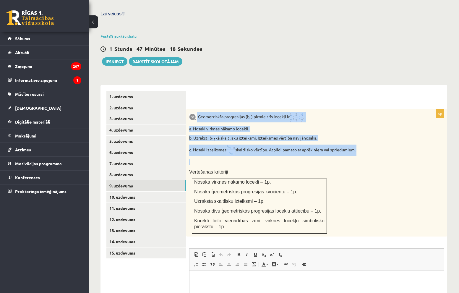
drag, startPoint x: 198, startPoint y: 103, endPoint x: 364, endPoint y: 146, distance: 171.8
click at [364, 146] on div "Ģeometriskās progresijas (b n ) pirmie trīs locekļi ir a. Nosaki virknes nākamo…" at bounding box center [316, 173] width 261 height 128
click at [341, 112] on p "Ģeometriskās progresijas (b n ) pirmie trīs locekļi ir" at bounding box center [302, 117] width 226 height 10
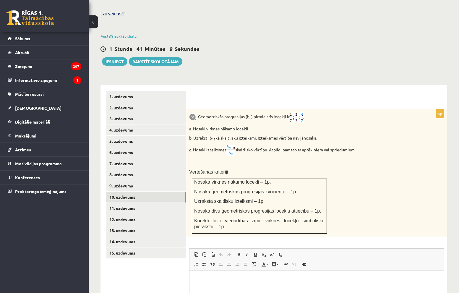
click at [120, 192] on link "10. uzdevums" at bounding box center [146, 197] width 80 height 11
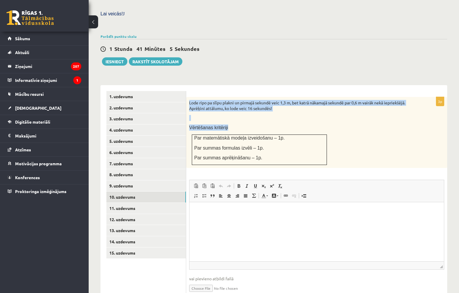
drag, startPoint x: 187, startPoint y: 89, endPoint x: 247, endPoint y: 113, distance: 64.2
click at [247, 113] on div "Lode ripo pa slīpu plakni un pirmajā sekundē veic 1,3 m, bet katrā nākamajā sek…" at bounding box center [316, 132] width 261 height 71
copy div "Lode ripo pa slīpu plakni un pirmajā sekundē veic 1,3 m, bet katrā nākamajā sek…"
click at [125, 203] on link "11. uzdevums" at bounding box center [146, 208] width 80 height 11
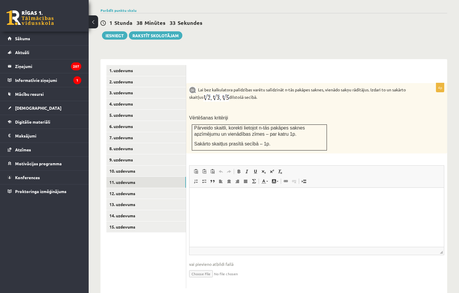
scroll to position [204, 0]
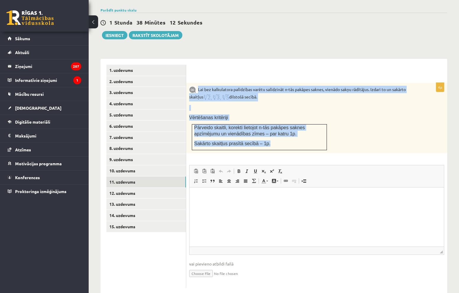
drag, startPoint x: 199, startPoint y: 78, endPoint x: 291, endPoint y: 133, distance: 107.6
click at [291, 133] on div "Lai bez kalkulatora palīdzības varētu salīdzināt n-tās pakāpes saknes, vienādo …" at bounding box center [316, 118] width 261 height 70
copy div "Lai bez kalkulatora palīdzības varētu salīdzināt n-tās pakāpes saknes, vienādo …"
click at [140, 188] on link "12. uzdevums" at bounding box center [146, 193] width 80 height 11
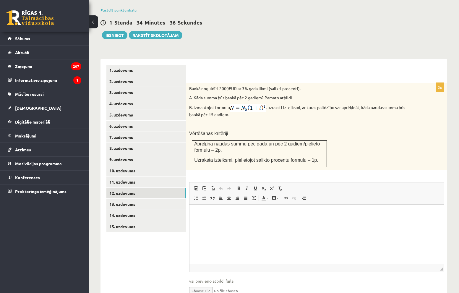
scroll to position [0, 0]
click at [136, 231] on ul "1. uzdevums 2. uzdevums 3. uzdevums 4. uzdevums 5. uzdevums 6. uzdevums 7. uzde…" at bounding box center [146, 185] width 80 height 241
click at [134, 199] on link "13. uzdevums" at bounding box center [146, 204] width 80 height 11
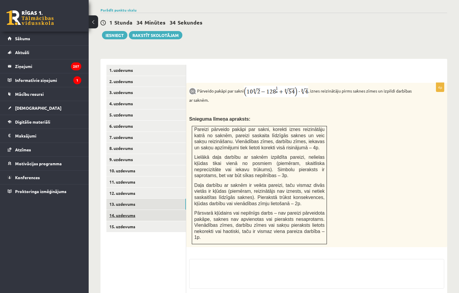
click at [131, 210] on link "14. uzdevums" at bounding box center [146, 215] width 80 height 11
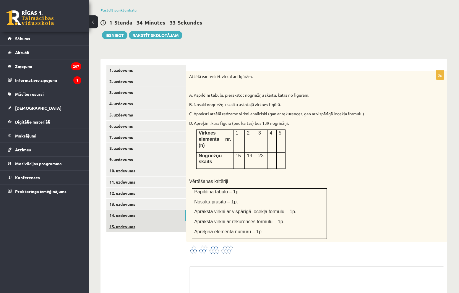
click at [131, 221] on link "15. uzdevums" at bounding box center [146, 226] width 80 height 11
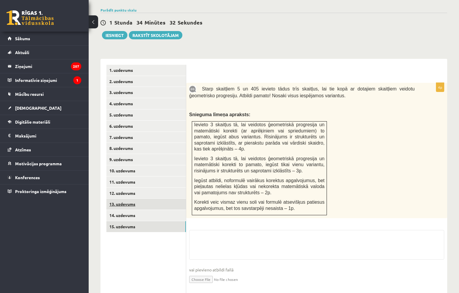
click at [130, 199] on link "13. uzdevums" at bounding box center [146, 204] width 80 height 11
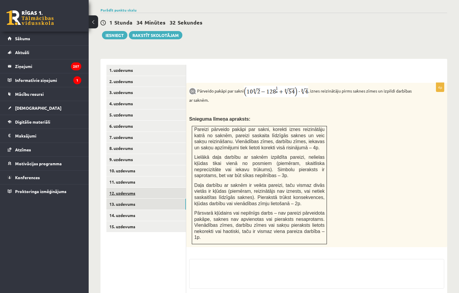
click at [130, 188] on link "12. uzdevums" at bounding box center [146, 193] width 80 height 11
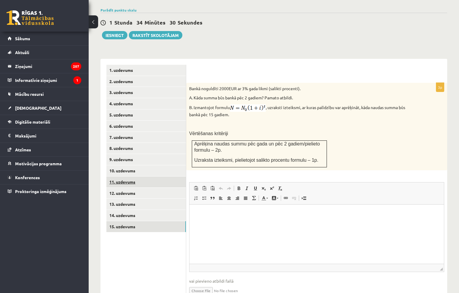
click at [124, 221] on link "15. uzdevums" at bounding box center [146, 226] width 80 height 11
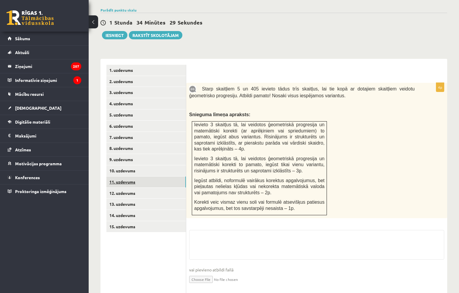
click at [131, 177] on link "11. uzdevums" at bounding box center [146, 182] width 80 height 11
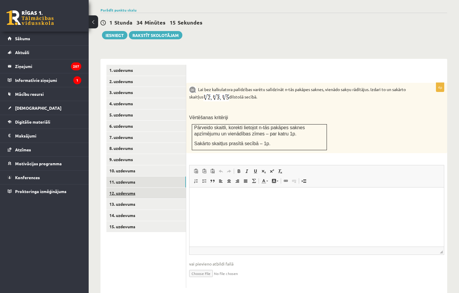
click at [134, 188] on link "12. uzdevums" at bounding box center [146, 193] width 80 height 11
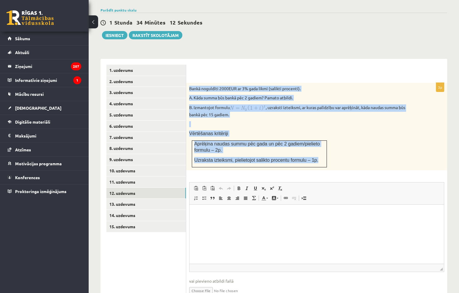
drag, startPoint x: 191, startPoint y: 76, endPoint x: 321, endPoint y: 154, distance: 151.4
click at [321, 154] on div "Bankā noguldīti 2000EUR ar 3% gada likmi (salikti procenti). A. Kāda summa būs …" at bounding box center [316, 127] width 261 height 88
copy div "Bankā noguldīti 2000EUR ar 3% gada likmi (salikti procenti). A. Kāda summa būs …"
click at [133, 199] on link "13. uzdevums" at bounding box center [146, 204] width 80 height 11
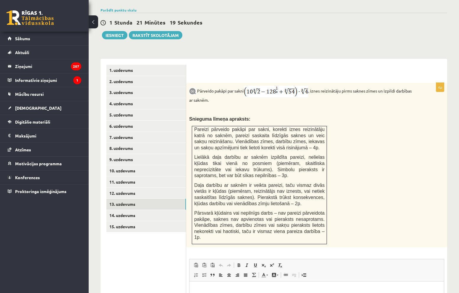
click at [106, 199] on link "13. uzdevums" at bounding box center [146, 204] width 80 height 11
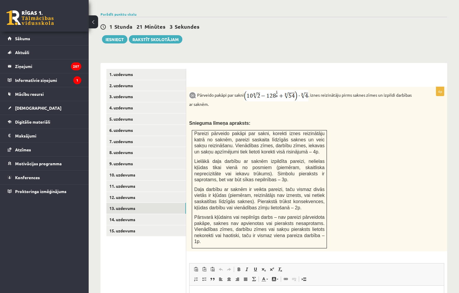
scroll to position [204, 0]
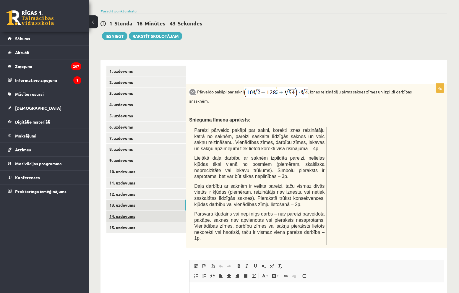
click at [119, 211] on link "14. uzdevums" at bounding box center [146, 216] width 80 height 11
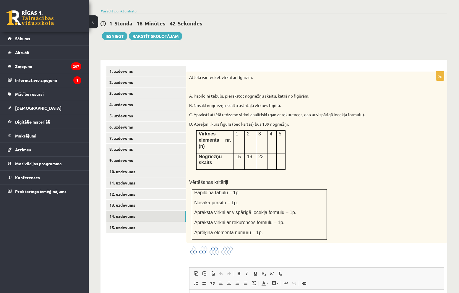
scroll to position [0, 0]
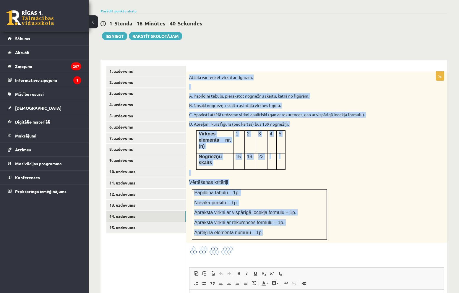
drag, startPoint x: 188, startPoint y: 65, endPoint x: 298, endPoint y: 203, distance: 176.6
click at [298, 203] on div "Attēlā var redzēt virkni ar figūrām. A. Papildini tabulu, pierakstot nogriežņu …" at bounding box center [316, 157] width 261 height 171
copy div "Attēlā var redzēt virkni ar figūrām. A. Papildini tabulu, pierakstot nogriežņu …"
click at [140, 222] on link "15. uzdevums" at bounding box center [146, 227] width 80 height 11
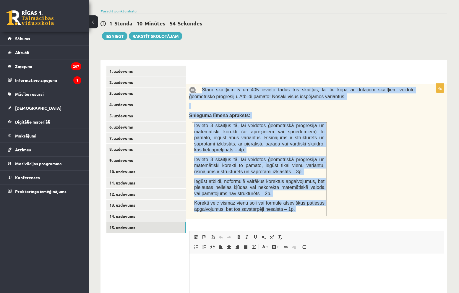
drag, startPoint x: 200, startPoint y: 76, endPoint x: 334, endPoint y: 209, distance: 188.9
click at [334, 209] on div "4p Starp skaitļiem 5 un 405 ievieto tādus trīs skaitļus, lai tie kopā ar dotaji…" at bounding box center [316, 219] width 261 height 270
click at [126, 155] on link "9. uzdevums" at bounding box center [146, 160] width 80 height 11
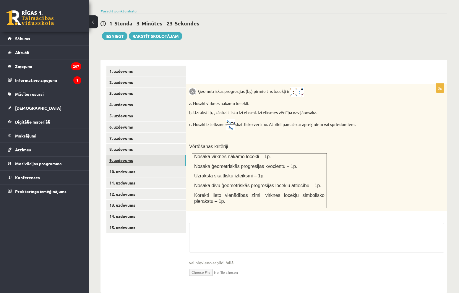
scroll to position [203, 0]
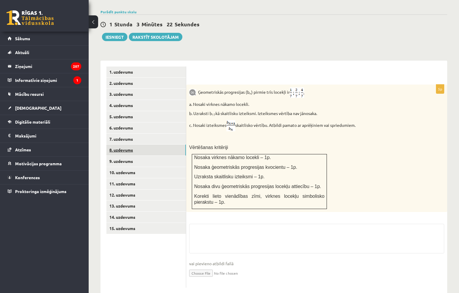
click at [128, 145] on link "8. uzdevums" at bounding box center [146, 150] width 80 height 11
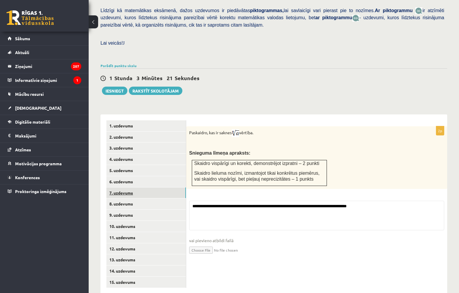
click at [147, 188] on link "7. uzdevums" at bounding box center [146, 193] width 80 height 11
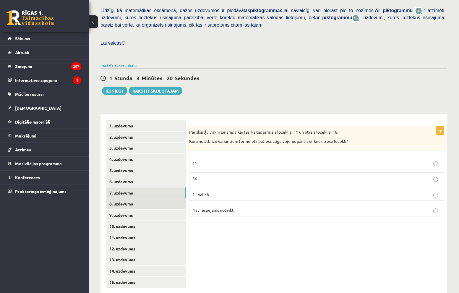
click at [144, 199] on link "8. uzdevums" at bounding box center [146, 204] width 80 height 11
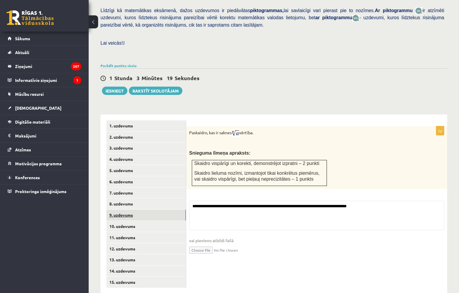
click at [147, 210] on link "9. uzdevums" at bounding box center [146, 215] width 80 height 11
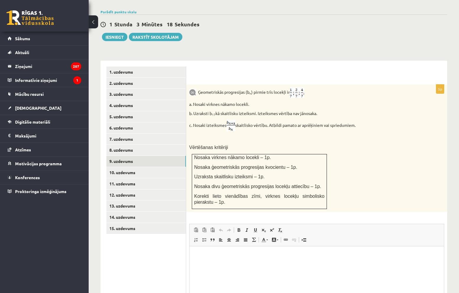
scroll to position [0, 0]
click at [145, 167] on link "10. uzdevums" at bounding box center [146, 172] width 80 height 11
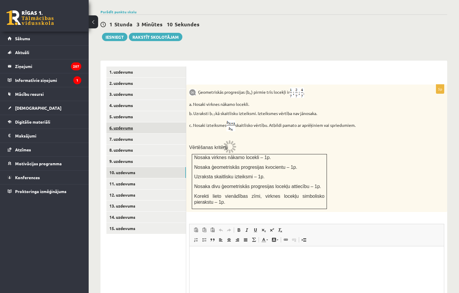
scroll to position [149, 0]
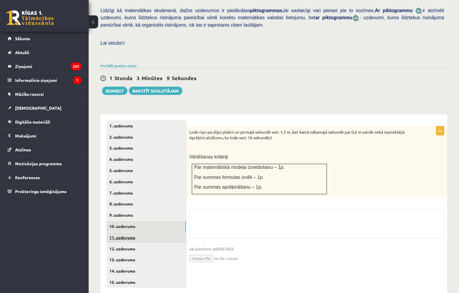
click at [128, 232] on link "11. uzdevums" at bounding box center [146, 237] width 80 height 11
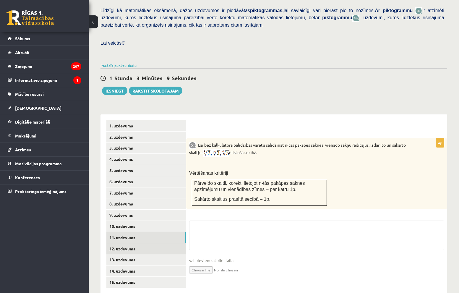
click at [128, 243] on link "12. uzdevums" at bounding box center [146, 248] width 80 height 11
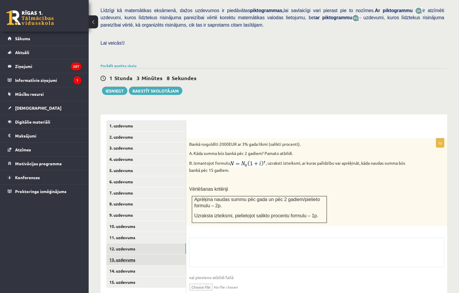
click at [125, 254] on link "13. uzdevums" at bounding box center [146, 259] width 80 height 11
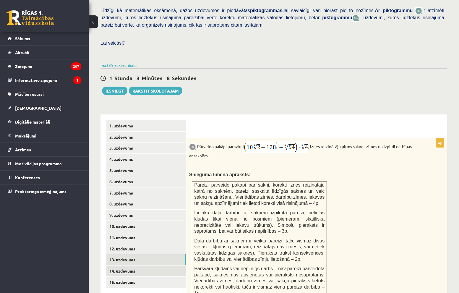
click at [126, 266] on link "14. uzdevums" at bounding box center [146, 271] width 80 height 11
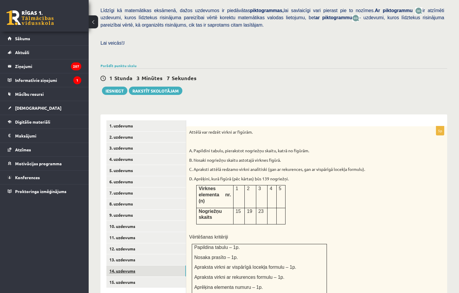
click at [126, 266] on link "14. uzdevums" at bounding box center [146, 271] width 80 height 11
click at [125, 277] on link "15. uzdevums" at bounding box center [146, 282] width 80 height 11
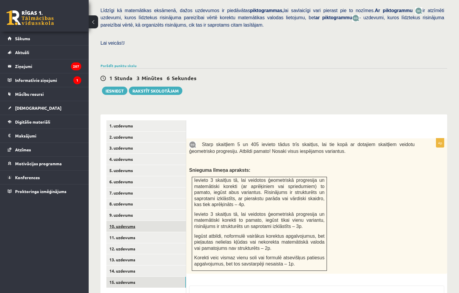
click at [126, 221] on link "10. uzdevums" at bounding box center [146, 226] width 80 height 11
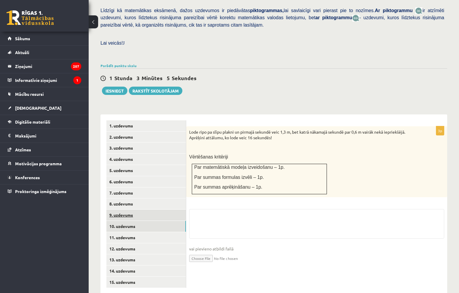
click at [126, 210] on link "9. uzdevums" at bounding box center [146, 215] width 80 height 11
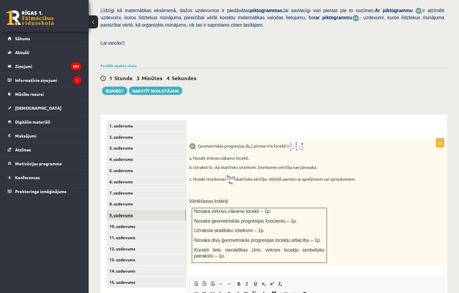
scroll to position [0, 0]
click at [121, 199] on link "8. uzdevums" at bounding box center [146, 204] width 80 height 11
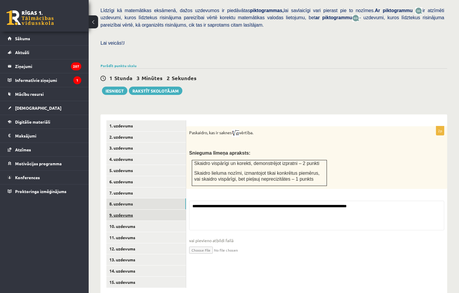
click at [121, 210] on link "9. uzdevums" at bounding box center [146, 215] width 80 height 11
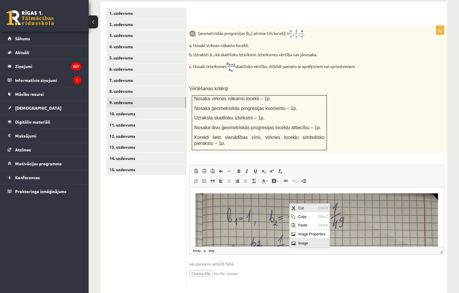
click at [306, 210] on span "Cut" at bounding box center [307, 208] width 20 height 9
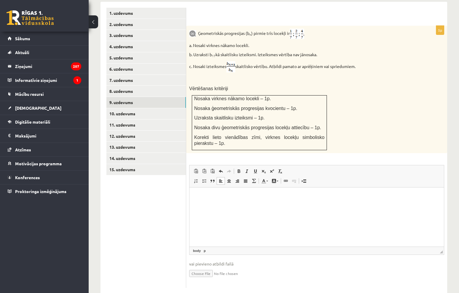
click at [304, 205] on html at bounding box center [317, 196] width 255 height 18
click at [209, 267] on input "file" at bounding box center [316, 273] width 255 height 12
type input "**********"
click at [132, 108] on link "10. uzdevums" at bounding box center [146, 113] width 80 height 11
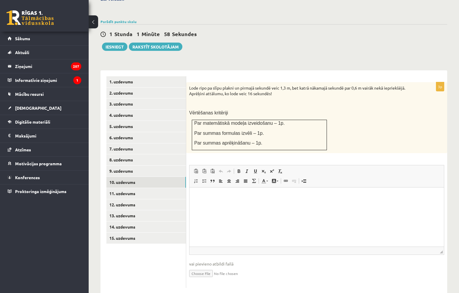
click at [209, 267] on input "file" at bounding box center [316, 273] width 255 height 12
type input "**********"
click at [132, 166] on link "9. uzdevums" at bounding box center [146, 171] width 80 height 11
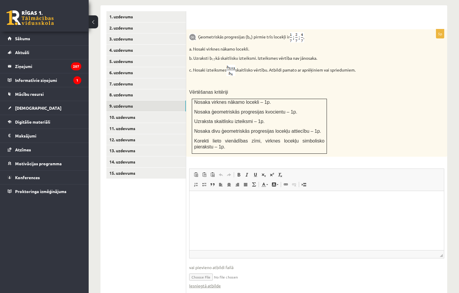
scroll to position [268, 0]
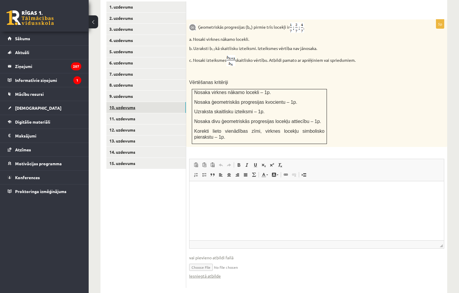
click at [125, 102] on link "10. uzdevums" at bounding box center [146, 107] width 80 height 11
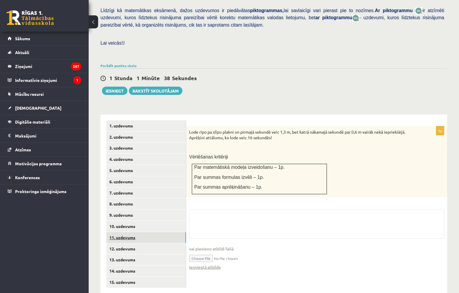
click at [125, 232] on link "11. uzdevums" at bounding box center [146, 237] width 80 height 11
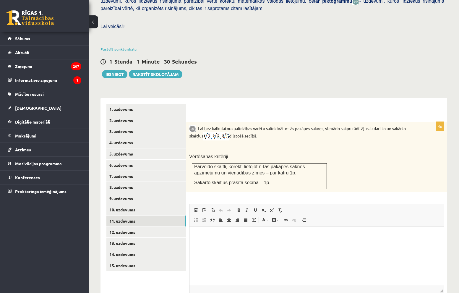
scroll to position [204, 0]
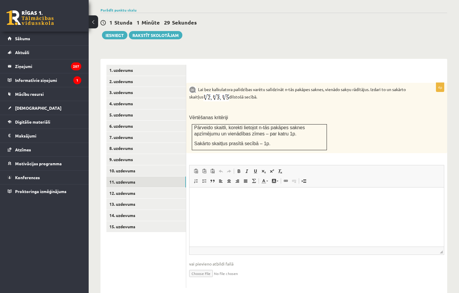
click at [204, 267] on input "file" at bounding box center [316, 273] width 255 height 12
type input "**********"
click at [131, 188] on link "12. uzdevums" at bounding box center [146, 193] width 80 height 11
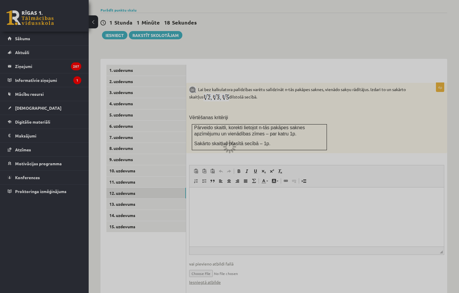
scroll to position [163, 0]
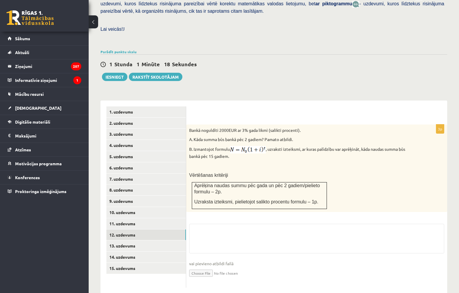
click at [206, 267] on input "file" at bounding box center [316, 273] width 255 height 12
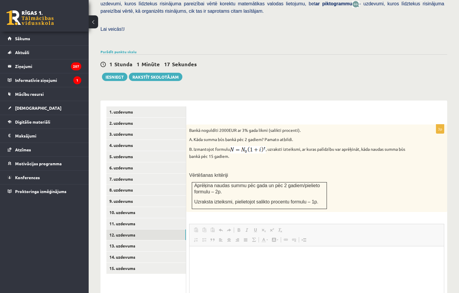
scroll to position [0, 0]
type input "**********"
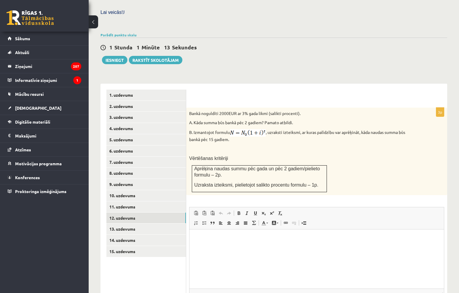
scroll to position [228, 0]
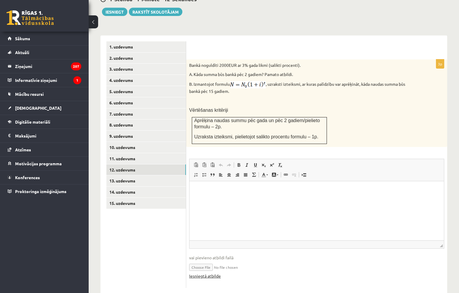
click at [213, 273] on link "Iesniegtā atbilde" at bounding box center [205, 276] width 32 height 6
click at [138, 175] on link "13. uzdevums" at bounding box center [146, 180] width 80 height 11
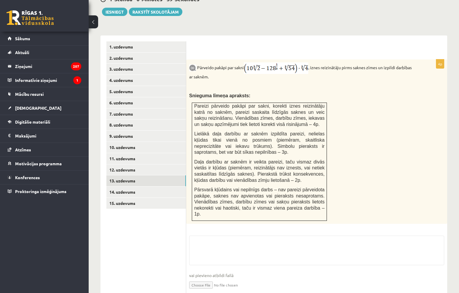
click at [201, 279] on input "file" at bounding box center [316, 285] width 255 height 12
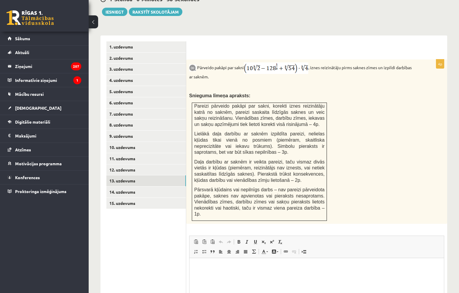
scroll to position [0, 0]
type input "**********"
click at [153, 187] on link "14. uzdevums" at bounding box center [146, 192] width 80 height 11
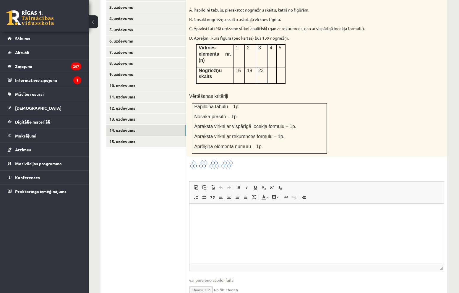
scroll to position [294, 0]
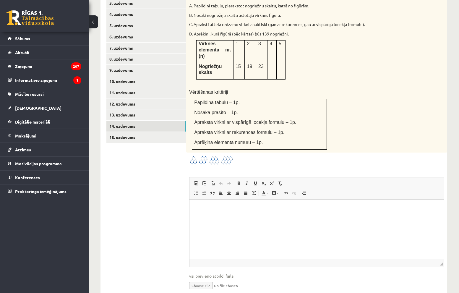
click at [202, 279] on input "file" at bounding box center [316, 285] width 255 height 12
type input "**********"
click at [144, 132] on link "15. uzdevums" at bounding box center [146, 137] width 80 height 11
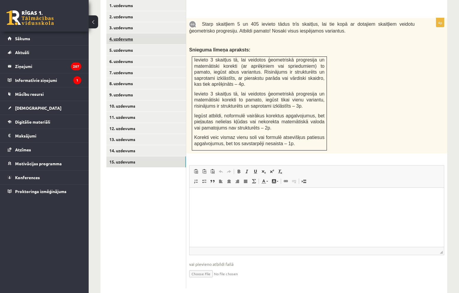
scroll to position [0, 0]
click at [203, 267] on input "file" at bounding box center [316, 273] width 255 height 12
type input "**********"
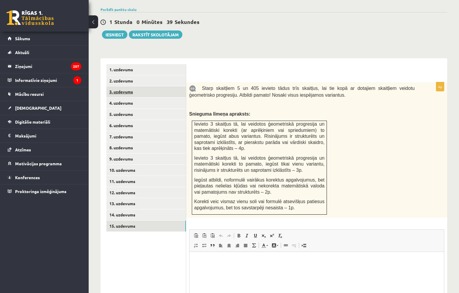
scroll to position [210, 0]
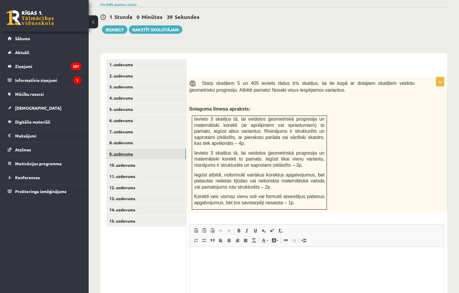
click at [128, 149] on link "9. uzdevums" at bounding box center [146, 154] width 80 height 11
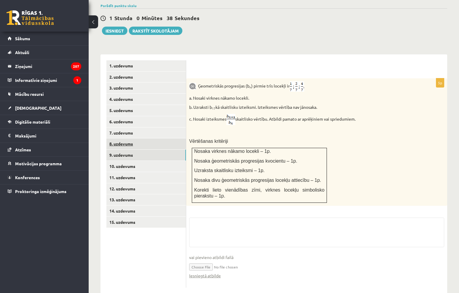
click at [128, 138] on link "8. uzdevums" at bounding box center [146, 143] width 80 height 11
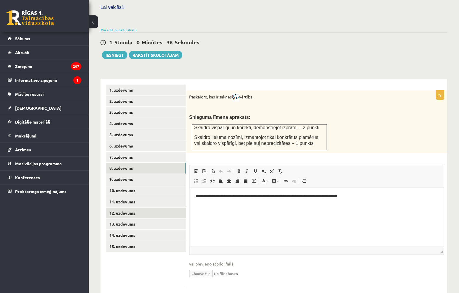
scroll to position [0, 0]
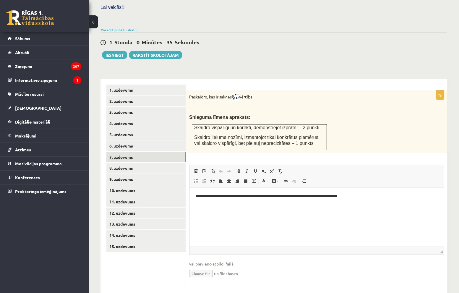
click at [130, 152] on link "7. uzdevums" at bounding box center [146, 157] width 80 height 11
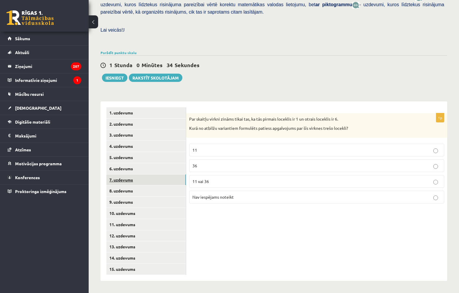
scroll to position [149, 0]
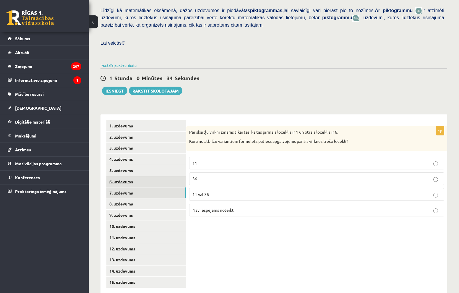
click at [128, 176] on link "6. uzdevums" at bounding box center [146, 181] width 80 height 11
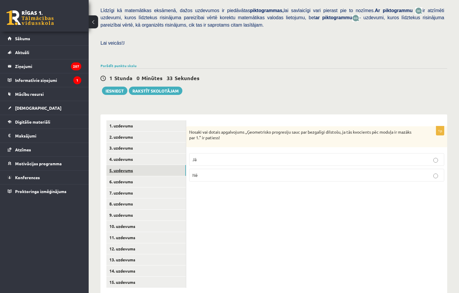
click at [129, 165] on link "5. uzdevums" at bounding box center [146, 170] width 80 height 11
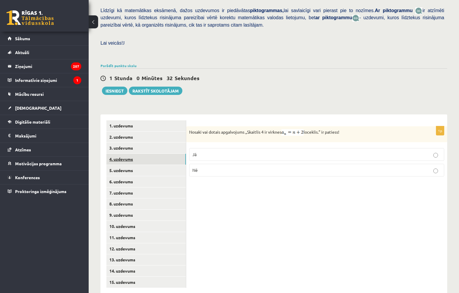
click at [127, 154] on link "4. uzdevums" at bounding box center [146, 159] width 80 height 11
click at [131, 143] on link "3. uzdevums" at bounding box center [146, 148] width 80 height 11
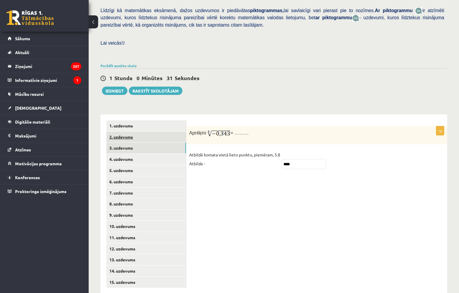
click at [135, 132] on link "2. uzdevums" at bounding box center [146, 137] width 80 height 11
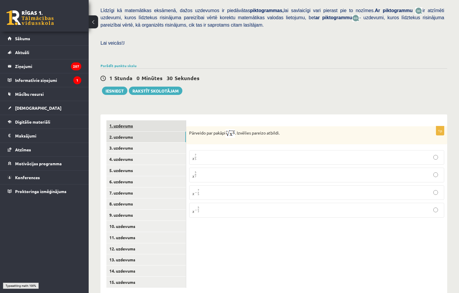
click at [133, 120] on link "1. uzdevums" at bounding box center [146, 125] width 80 height 11
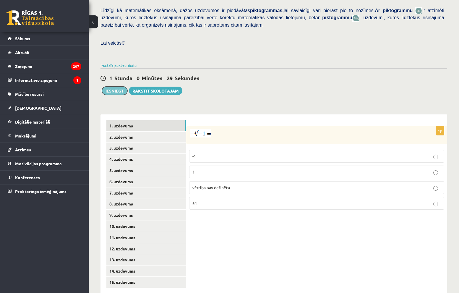
click at [109, 87] on button "Iesniegt" at bounding box center [114, 91] width 25 height 8
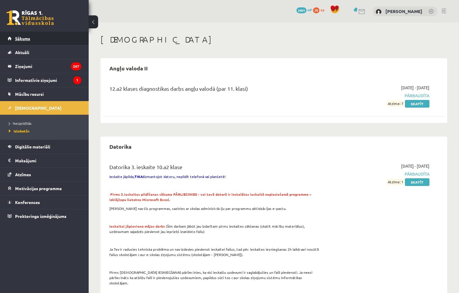
click at [25, 35] on link "Sākums" at bounding box center [45, 39] width 74 height 14
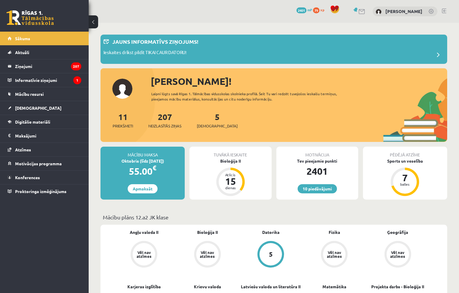
click at [204, 121] on div "5 [DEMOGRAPHIC_DATA]" at bounding box center [217, 120] width 41 height 18
click at [207, 119] on link "5 Ieskaites" at bounding box center [217, 120] width 41 height 17
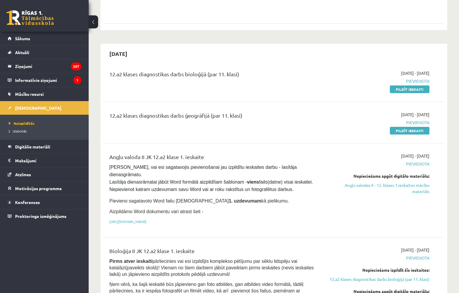
scroll to position [296, 0]
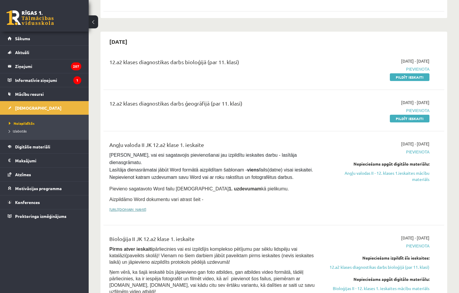
click at [146, 207] on link "[URL][DOMAIN_NAME]" at bounding box center [127, 209] width 37 height 5
